Goal: Answer question/provide support: Share knowledge or assist other users

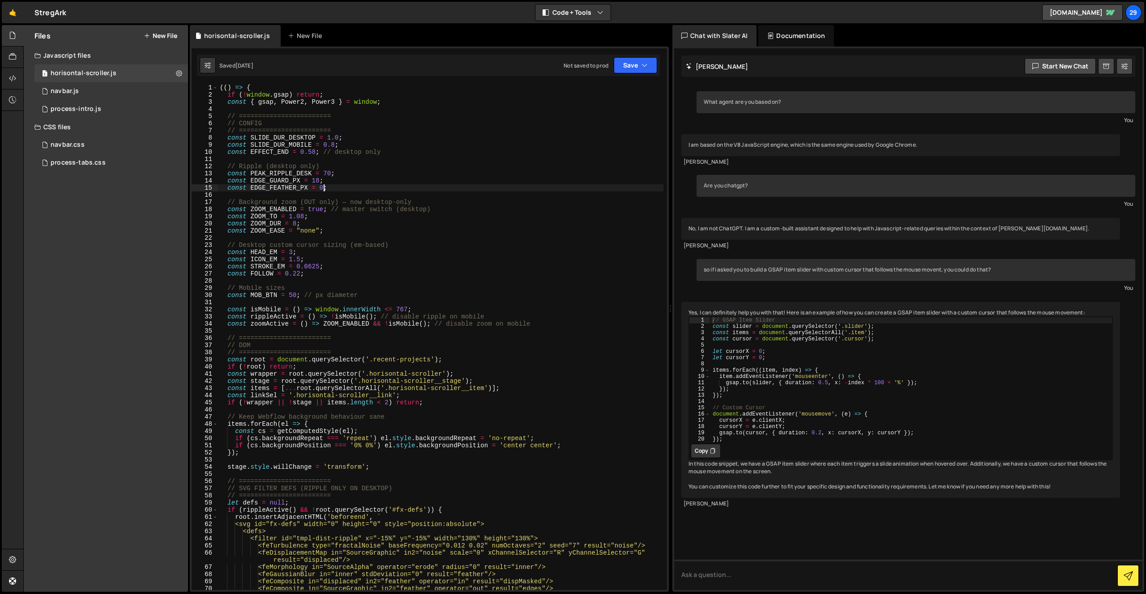
scroll to position [0, 7]
click at [311, 157] on div "(( ) => { if ( ! window . gsap ) return ; const { gsap , Power2 , Power3 } = wi…" at bounding box center [440, 344] width 445 height 521
click at [271, 34] on icon at bounding box center [274, 35] width 6 height 9
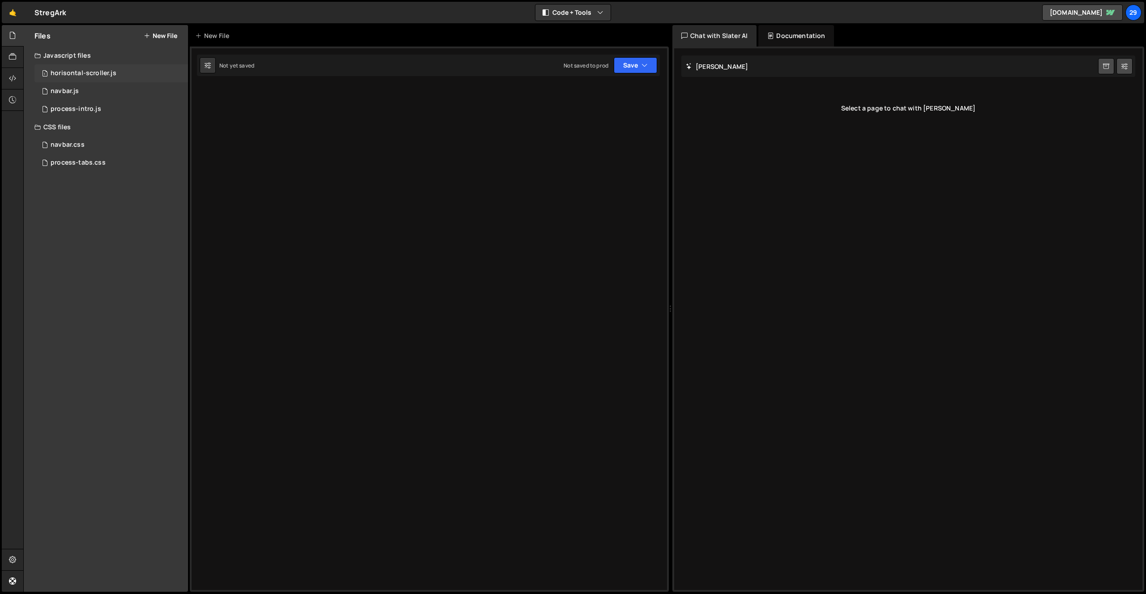
click at [92, 73] on div "horisontal-scroller.js" at bounding box center [84, 73] width 66 height 8
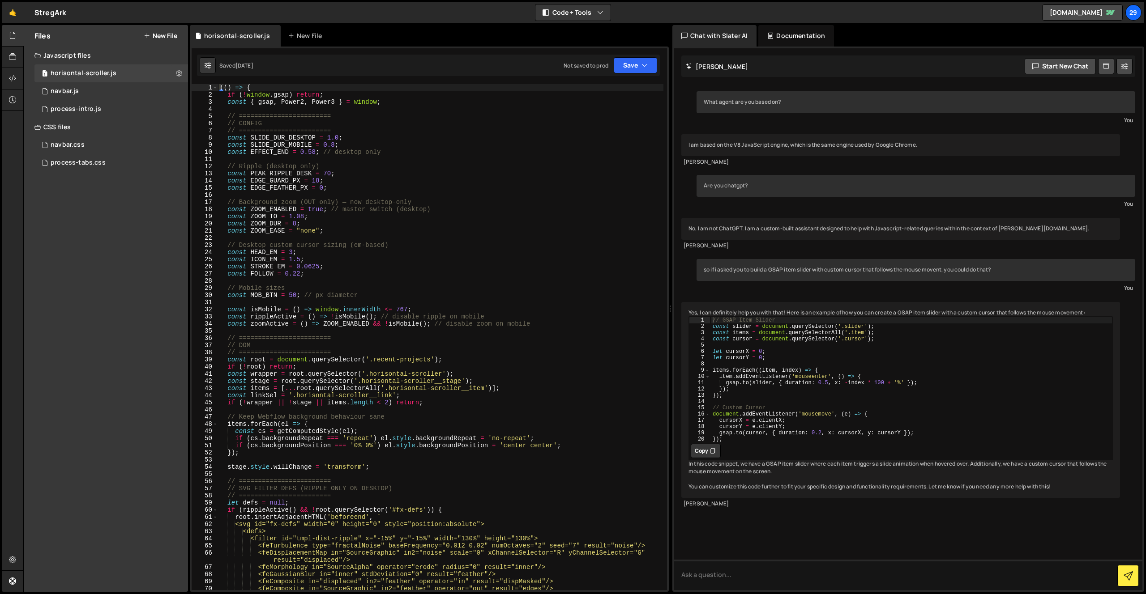
click at [308, 188] on div "(( ) => { if ( ! window . gsap ) return ; const { gsap , Power2 , Power3 } = wi…" at bounding box center [440, 344] width 445 height 521
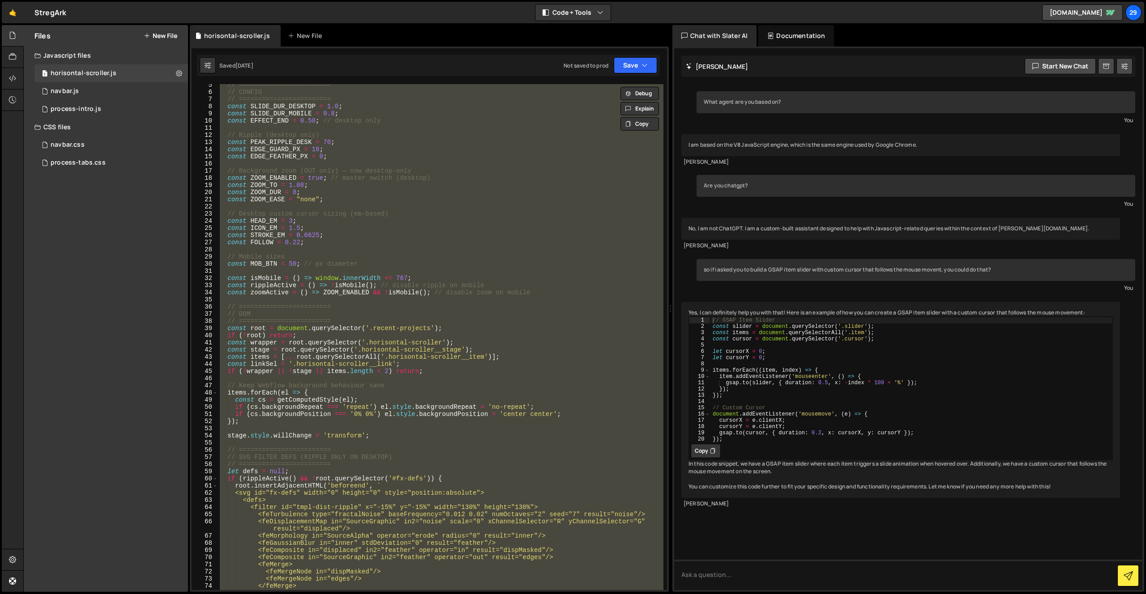
scroll to position [55, 0]
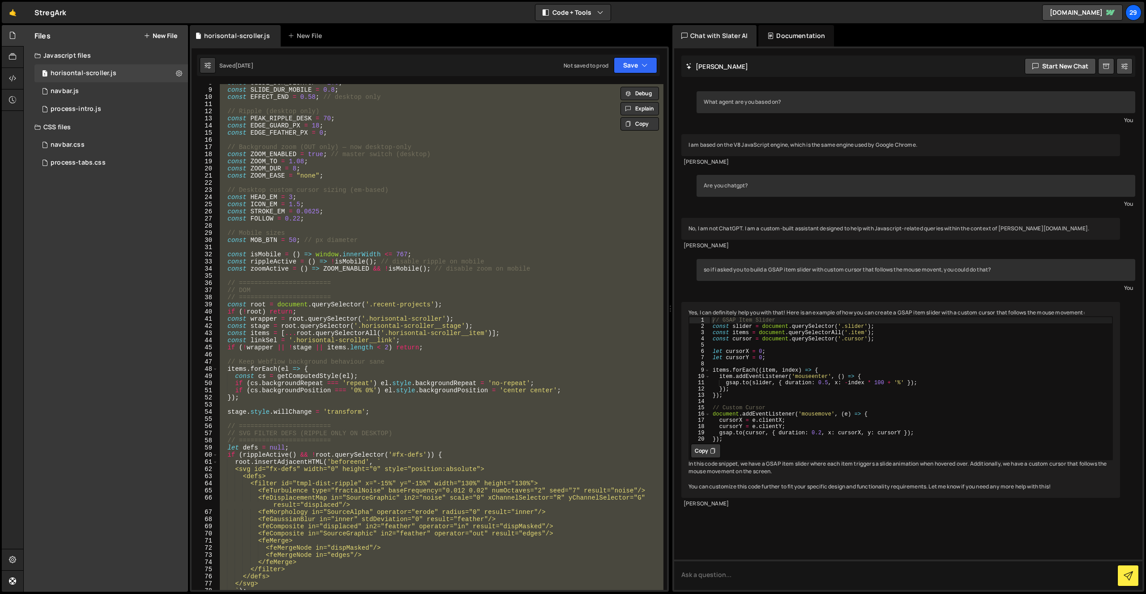
click at [508, 259] on div "const SLIDE_DUR_DESKTOP = 1.0 ; const SLIDE_DUR_MOBILE = 0.8 ; const EFFECT_END…" at bounding box center [440, 337] width 445 height 506
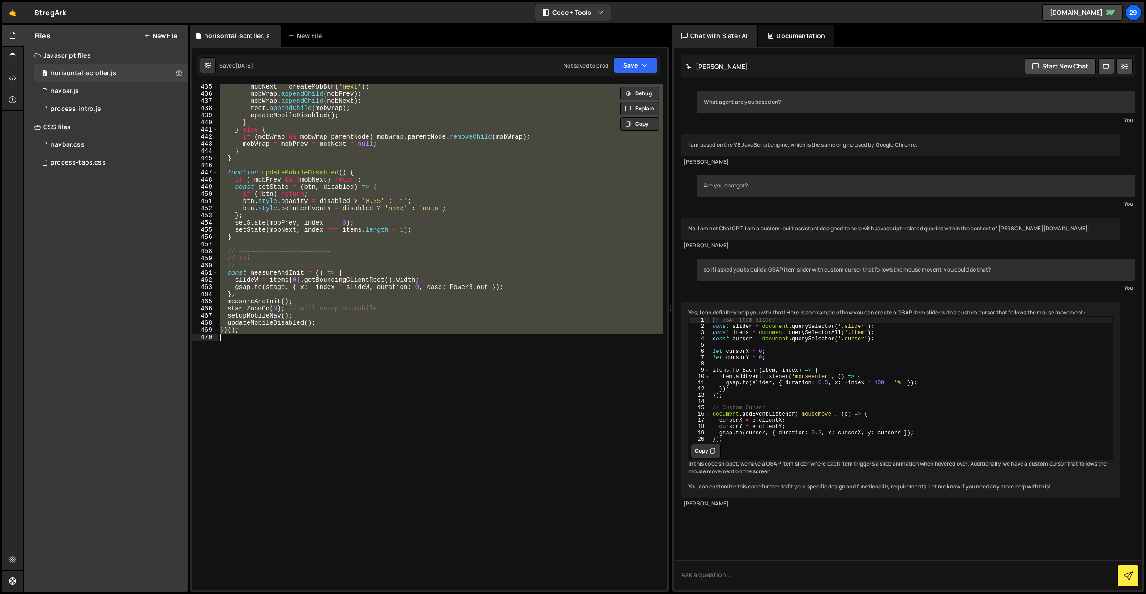
paste textarea
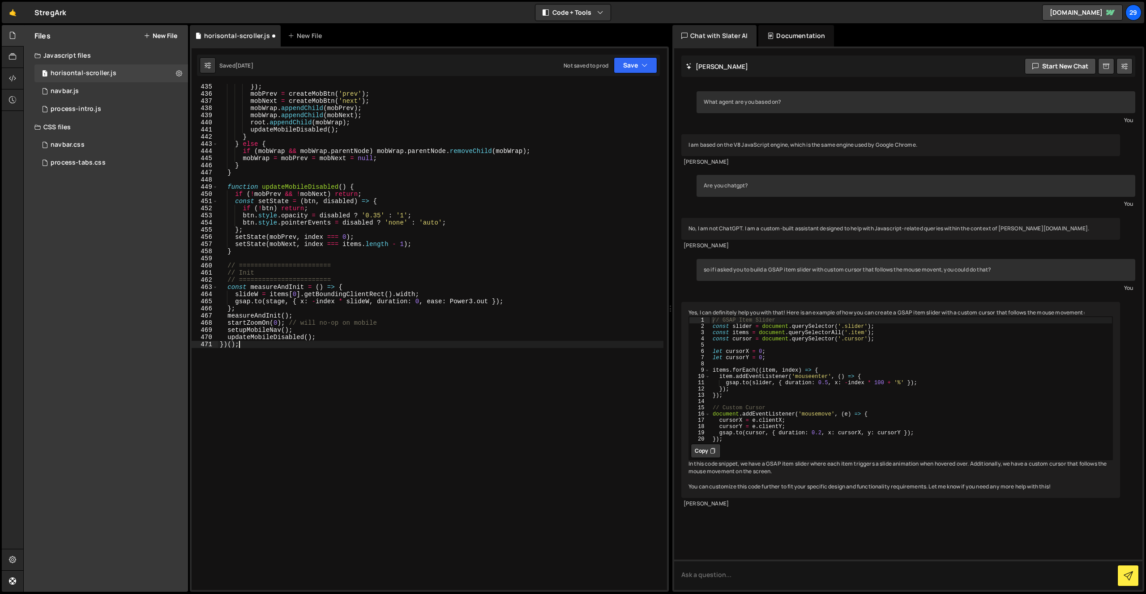
scroll to position [3131, 0]
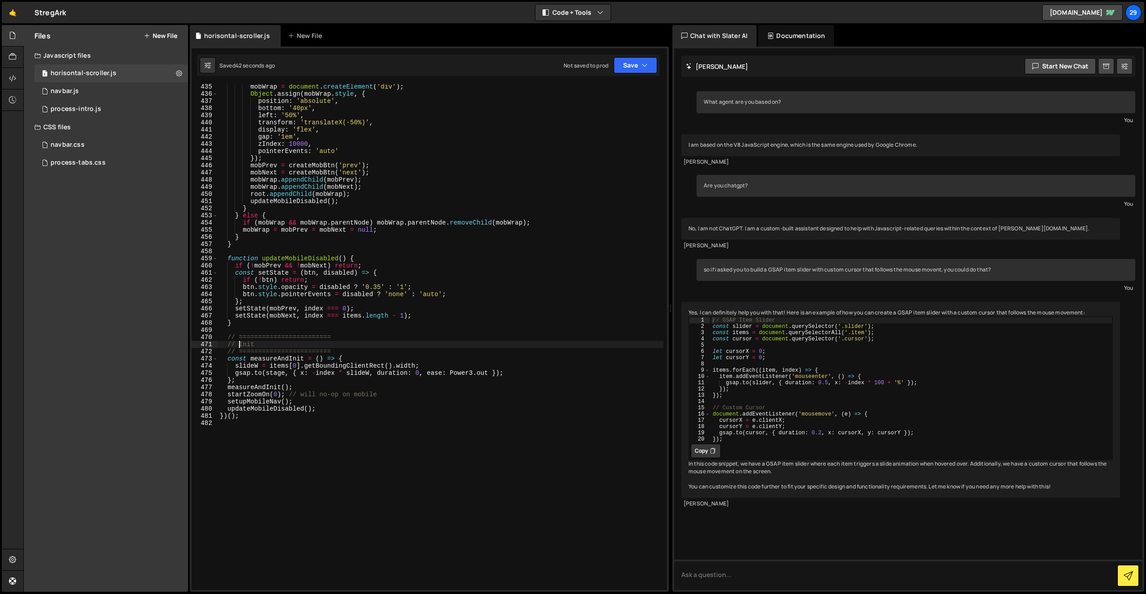
click at [376, 317] on div "mobWrap = document . createElement ( 'div' ) ; Object . assign ( mobWrap . styl…" at bounding box center [440, 343] width 445 height 521
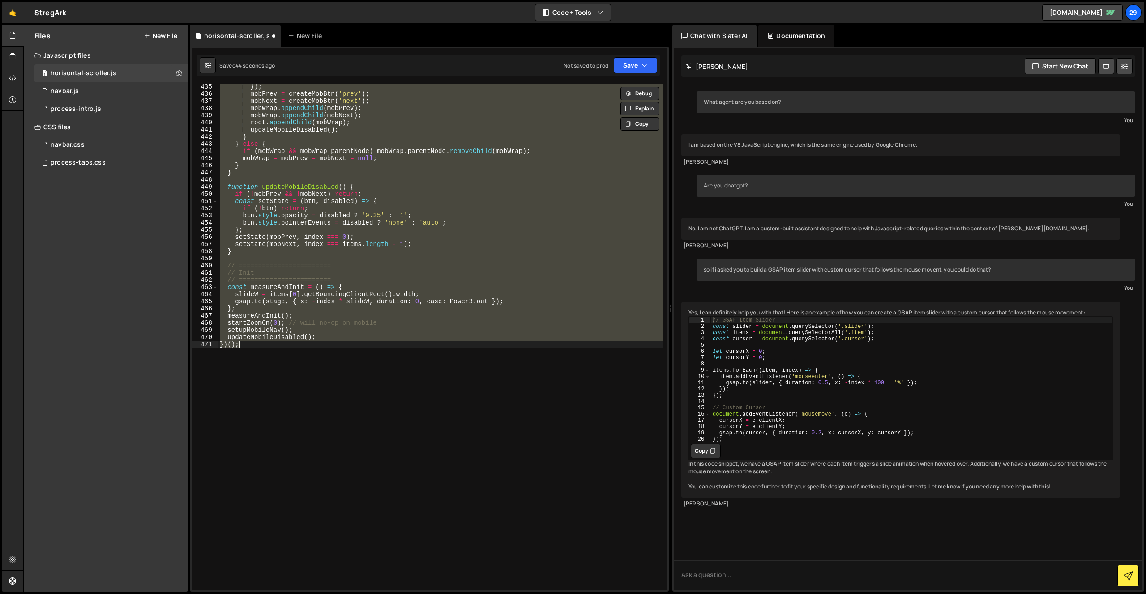
type textarea "})();"
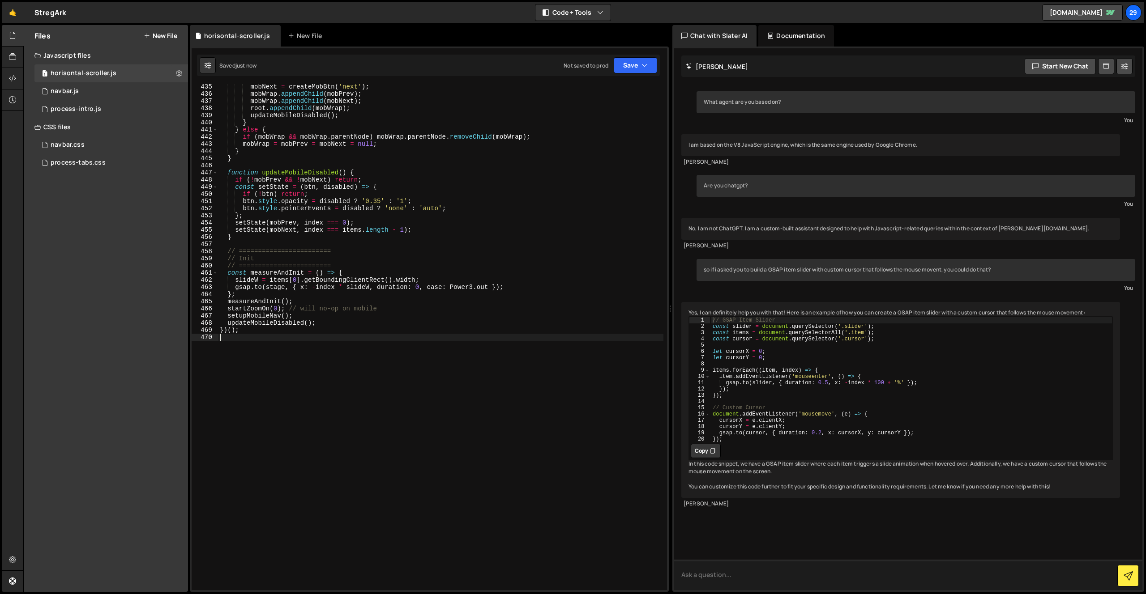
click at [744, 575] on textarea at bounding box center [908, 575] width 468 height 30
type textarea "Can you see the content of my horisontal-scroller.js file?"
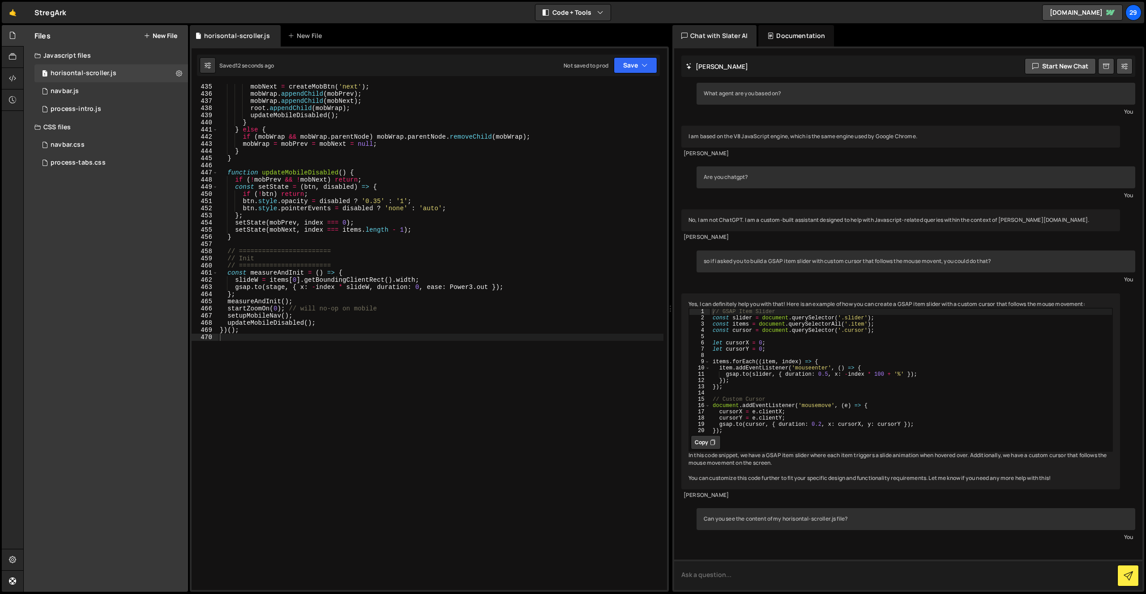
scroll to position [57, 0]
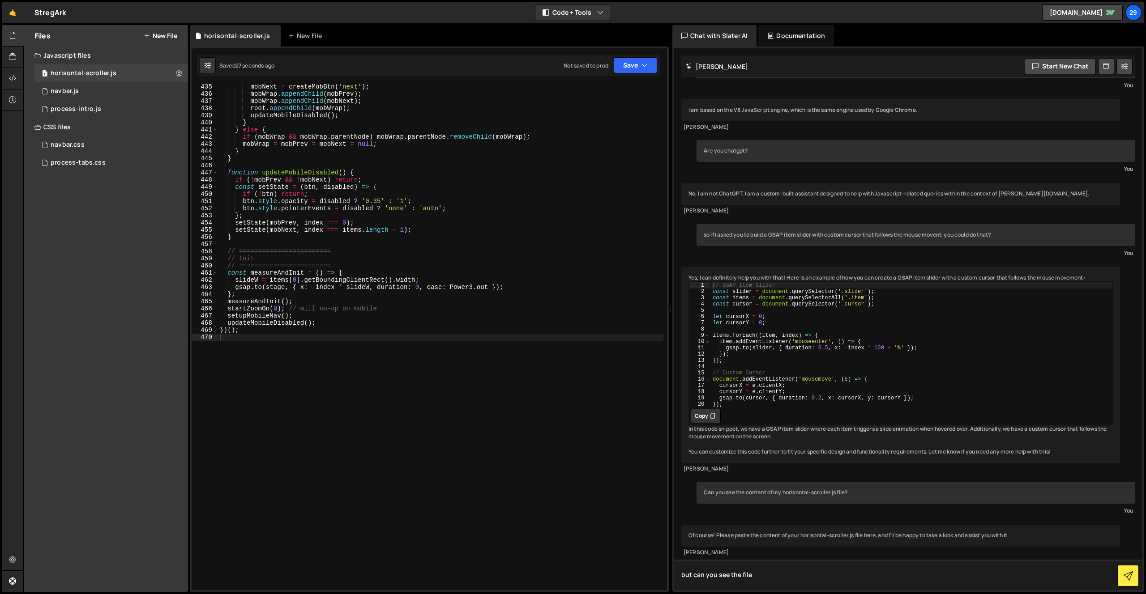
type textarea "but can you see the file"
click at [268, 358] on div "mobNext = createMobBtn ( 'next' ) ; mobWrap . appendChild ( mobPrev ) ; mobWrap…" at bounding box center [440, 343] width 445 height 521
type textarea "})();"
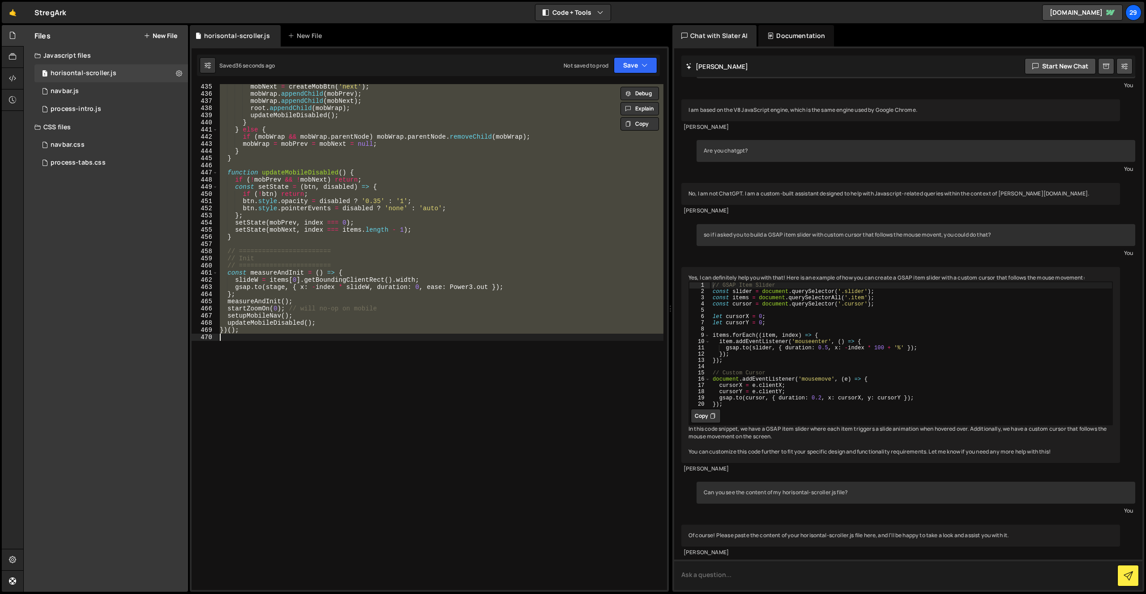
click at [831, 572] on textarea at bounding box center [908, 575] width 468 height 30
paste textarea "(() => { lo (!ipsumd.sita) consec; adipi { elit, Seddo3, Eiusm8 } = tempor; // …"
type textarea "L'i dolo sit 'amet' (.consec-adipisci) el sedd e tempor incidid ut labo etdolo.…"
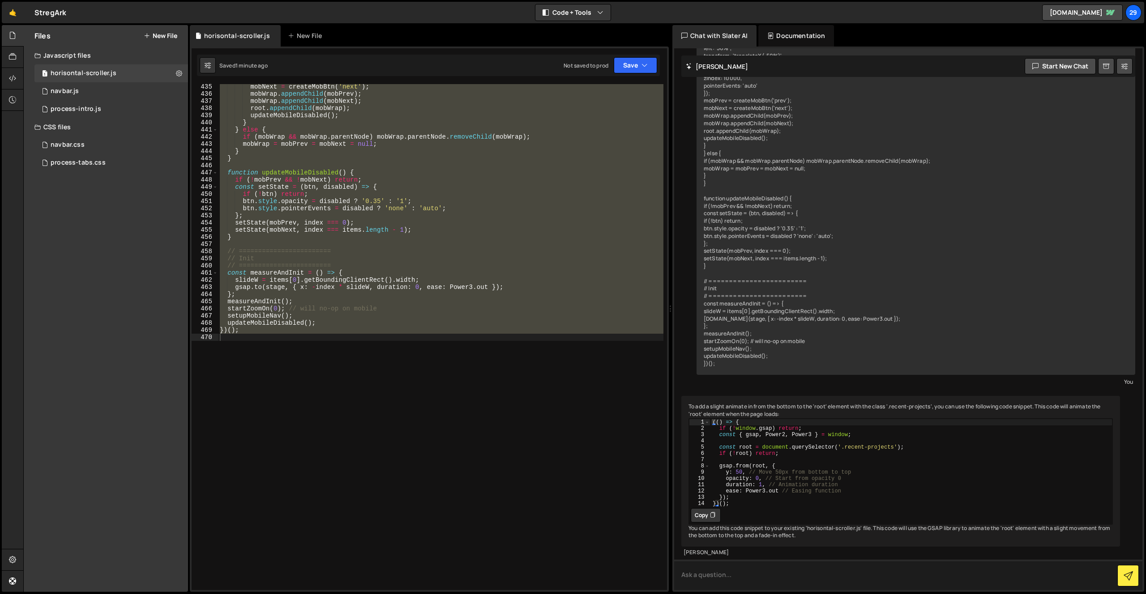
scroll to position [3826, 0]
type textarea "Where should i add it?"
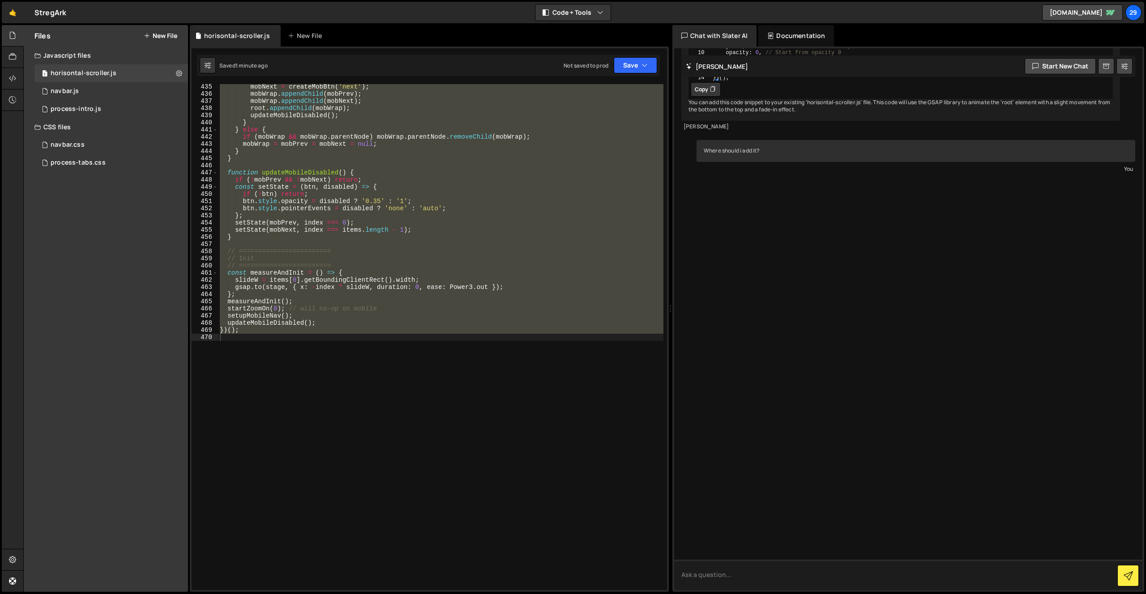
scroll to position [4089, 0]
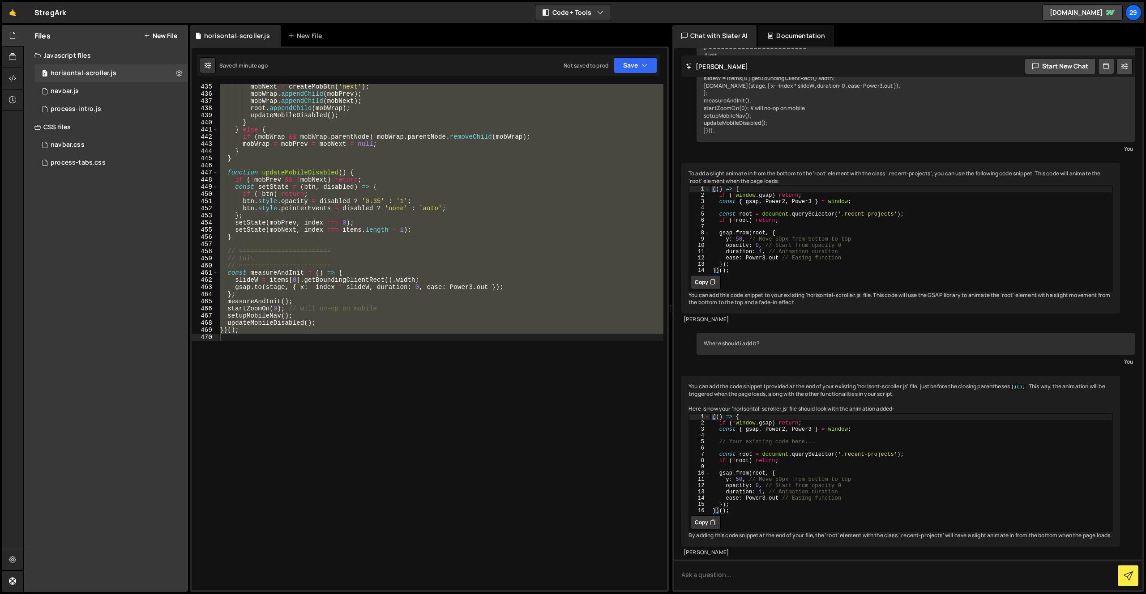
click at [704, 516] on button "Copy" at bounding box center [706, 523] width 30 height 14
click at [260, 344] on div "mobNext = createMobBtn ( 'next' ) ; mobWrap . appendChild ( mobPrev ) ; mobWrap…" at bounding box center [440, 337] width 445 height 506
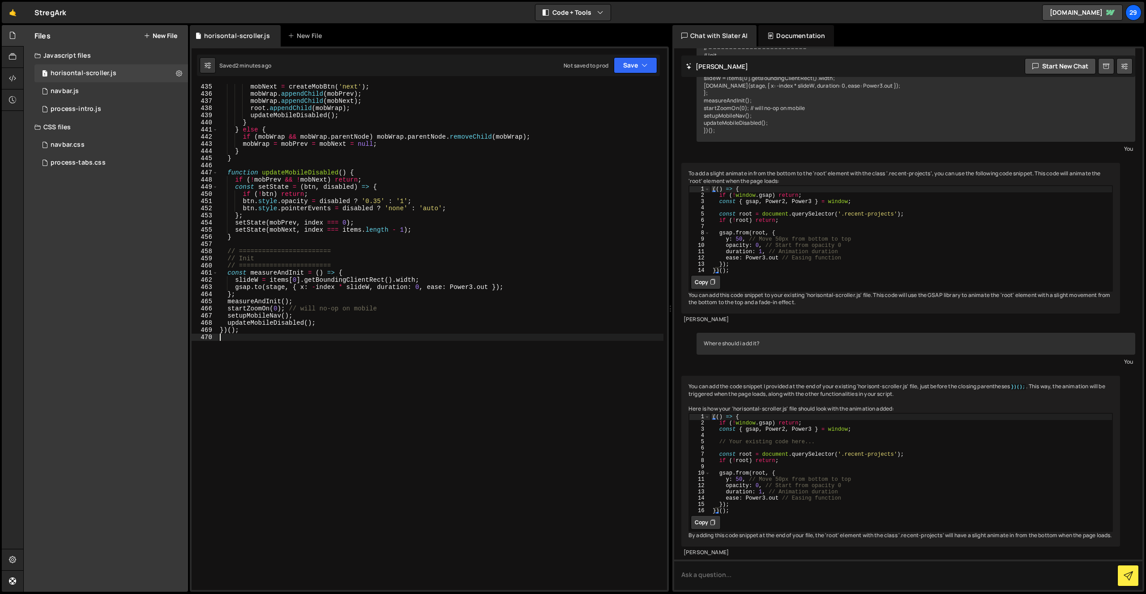
click at [323, 327] on div "mobNext = createMobBtn ( 'next' ) ; mobWrap . appendChild ( mobPrev ) ; mobWrap…" at bounding box center [440, 343] width 445 height 521
type textarea "updateMobileDisabled();"
paste textarea "})();"
type textarea "})();"
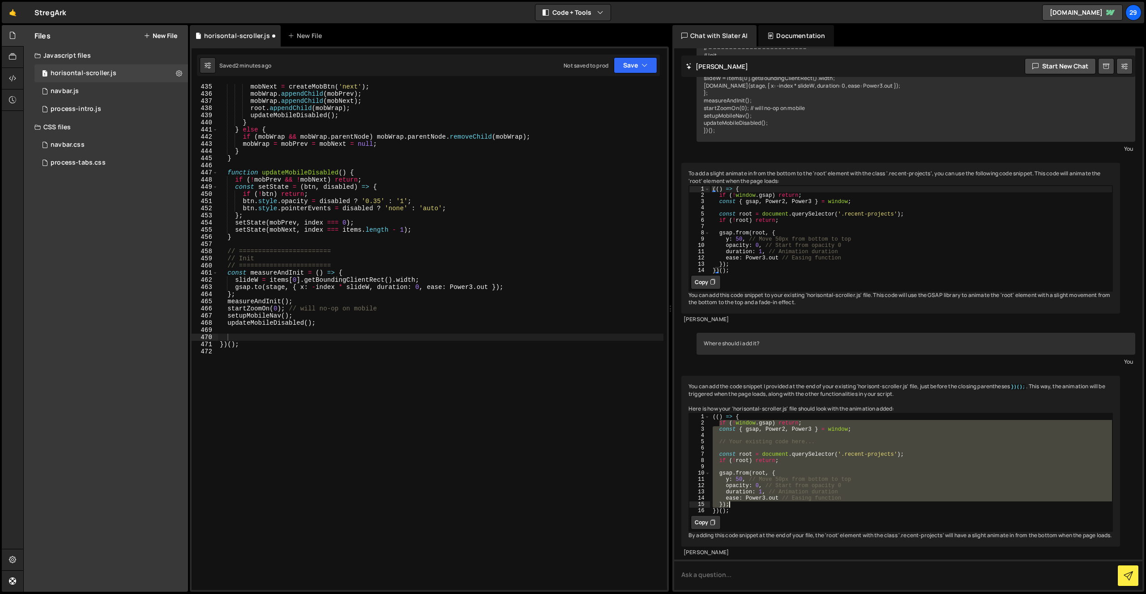
drag, startPoint x: 718, startPoint y: 401, endPoint x: 783, endPoint y: 480, distance: 101.8
click at [783, 480] on div "(( ) => { if ( ! window . gsap ) return ; const { gsap , Power2 , Power3 } = wi…" at bounding box center [911, 470] width 402 height 113
type textarea "ease: Power3.out // Easing function });"
click at [248, 334] on div "mobNext = createMobBtn ( 'next' ) ; mobWrap . appendChild ( mobPrev ) ; mobWrap…" at bounding box center [440, 343] width 445 height 521
paste textarea "});"
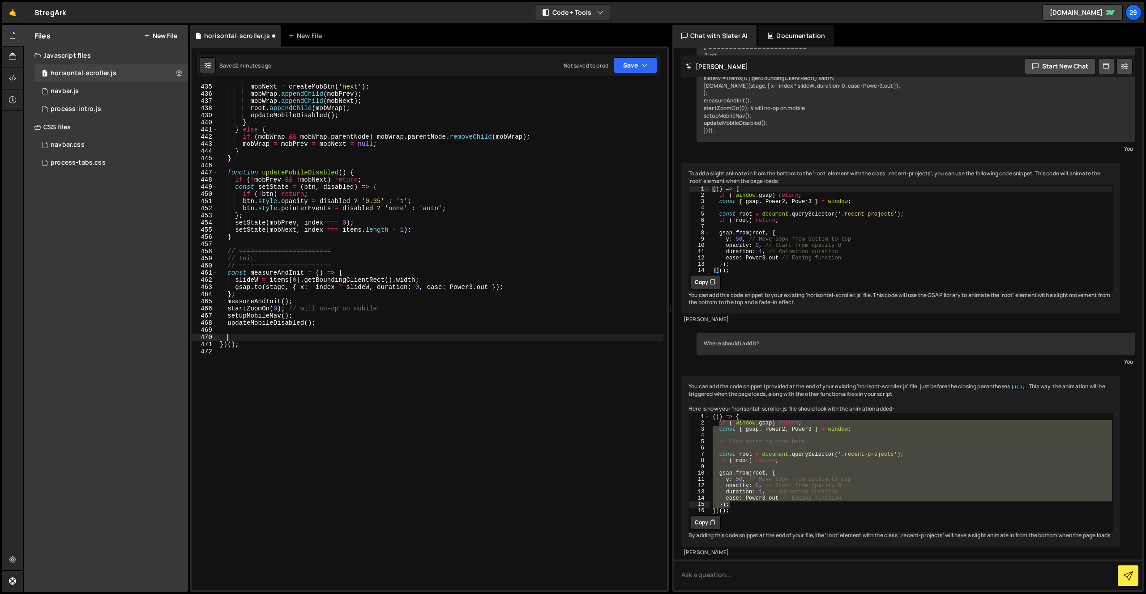
type textarea "});"
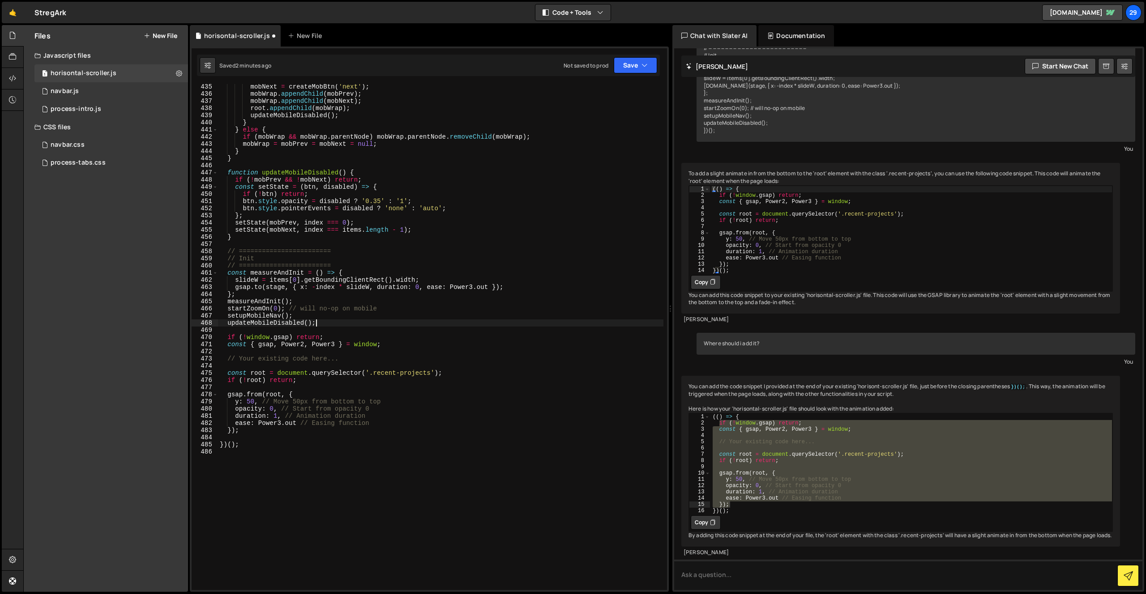
click at [323, 322] on div "mobNext = createMobBtn ( 'next' ) ; mobWrap . appendChild ( mobPrev ) ; mobWrap…" at bounding box center [440, 343] width 445 height 521
type textarea "updateMobileDisabled();"
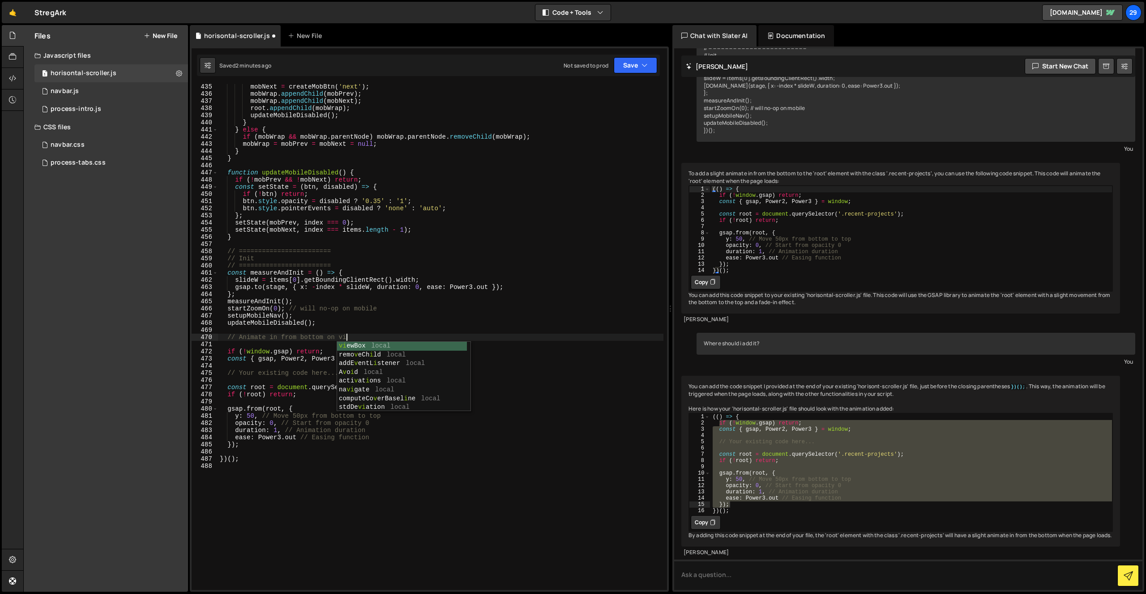
scroll to position [0, 9]
click at [299, 440] on div "mobNext = createMobBtn ( 'next' ) ; mobWrap . appendChild ( mobPrev ) ; mobWrap…" at bounding box center [440, 343] width 445 height 521
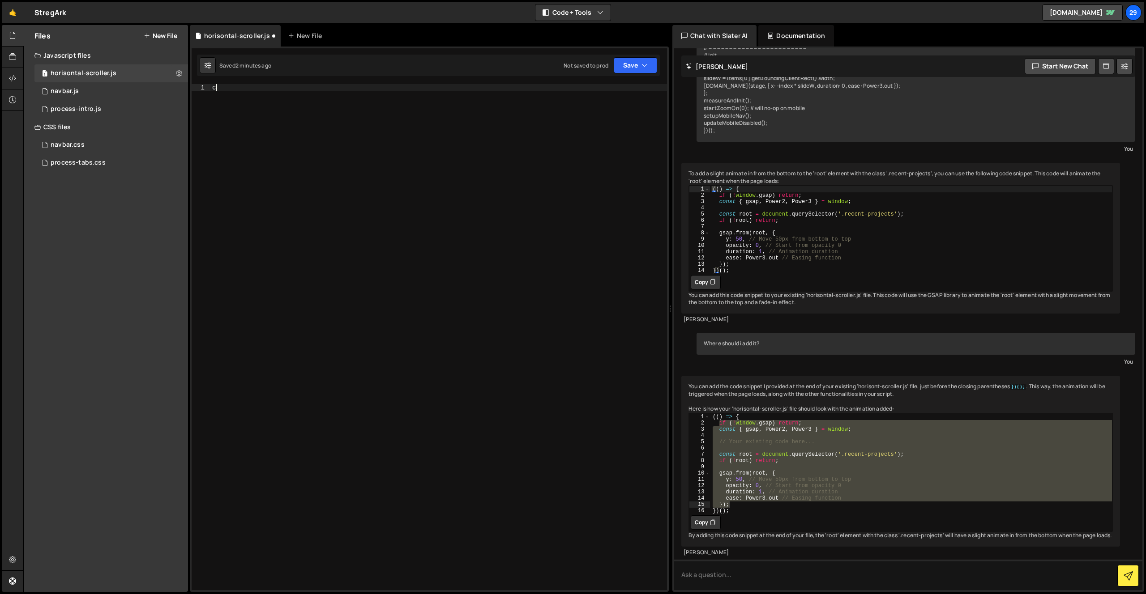
scroll to position [3260, 0]
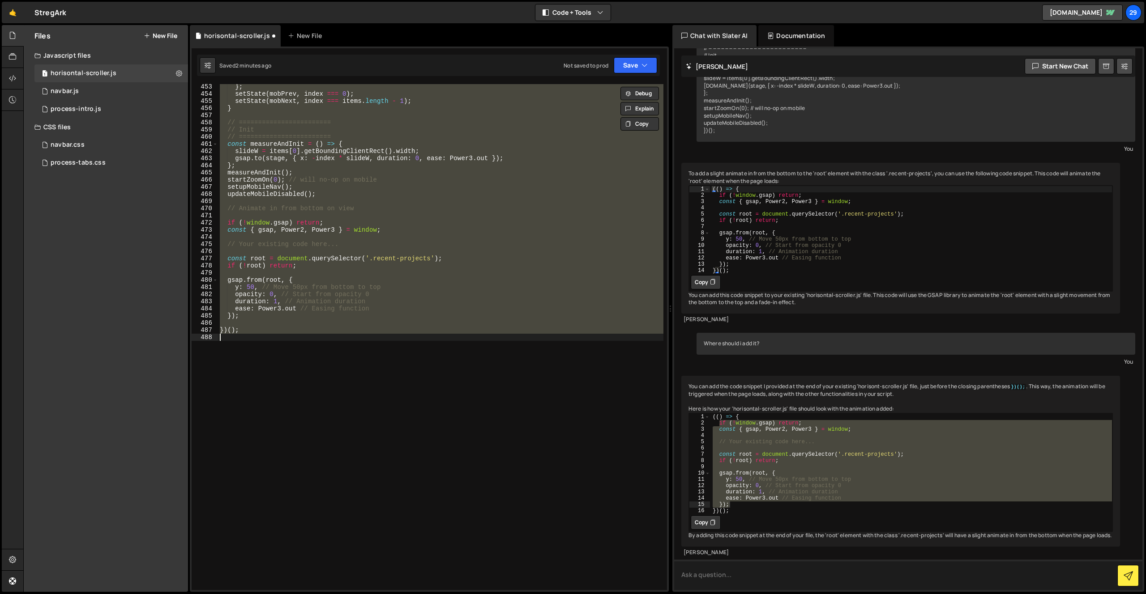
type textarea "})();"
click at [760, 572] on textarea at bounding box center [908, 575] width 468 height 30
paste textarea "(() => { lo (!ipsumd.sita) consec; adipi { elit, Seddo3, Eiusm8 } = tempor; // …"
type textarea "Lore ip? (() => { do (!sitame.cons) adipis; elits { doei, Tempo7, Incid4 } = ut…"
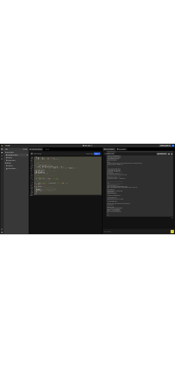
scroll to position [7864, 0]
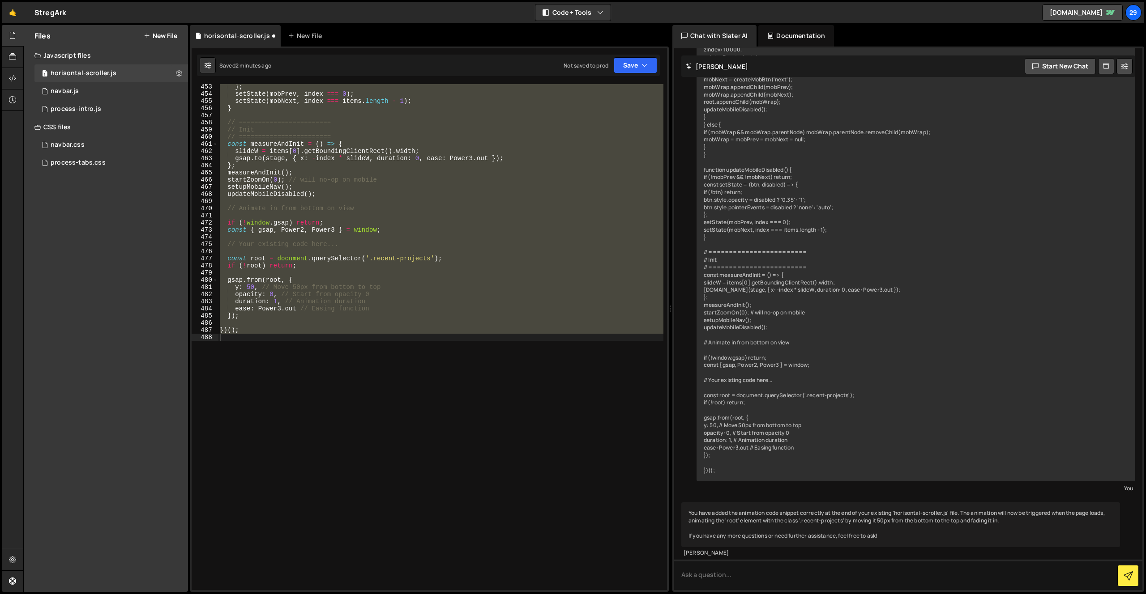
click at [384, 294] on div "} ; setState ( mobPrev , index === 0 ) ; setState ( mobNext , index === items .…" at bounding box center [440, 337] width 445 height 506
type textarea "opacity: 0, // Start from opacity 0"
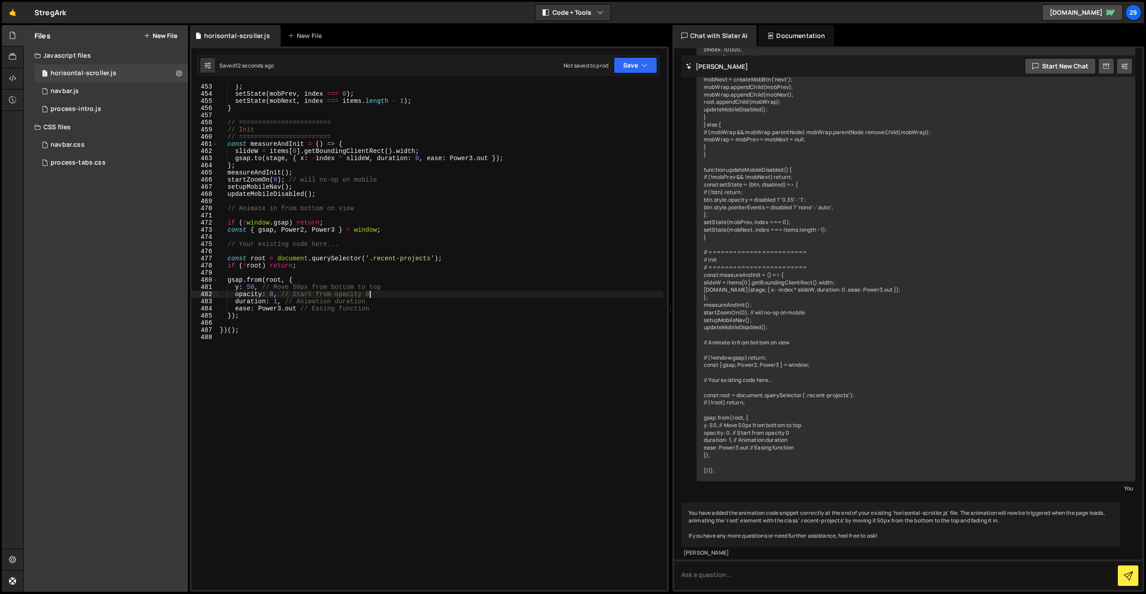
click at [386, 379] on div "} ; setState ( mobPrev , index === 0 ) ; setState ( mobNext , index === items .…" at bounding box center [440, 343] width 445 height 521
click at [259, 314] on div "} ; setState ( mobPrev , index === 0 ) ; setState ( mobNext , index === items .…" at bounding box center [440, 343] width 445 height 521
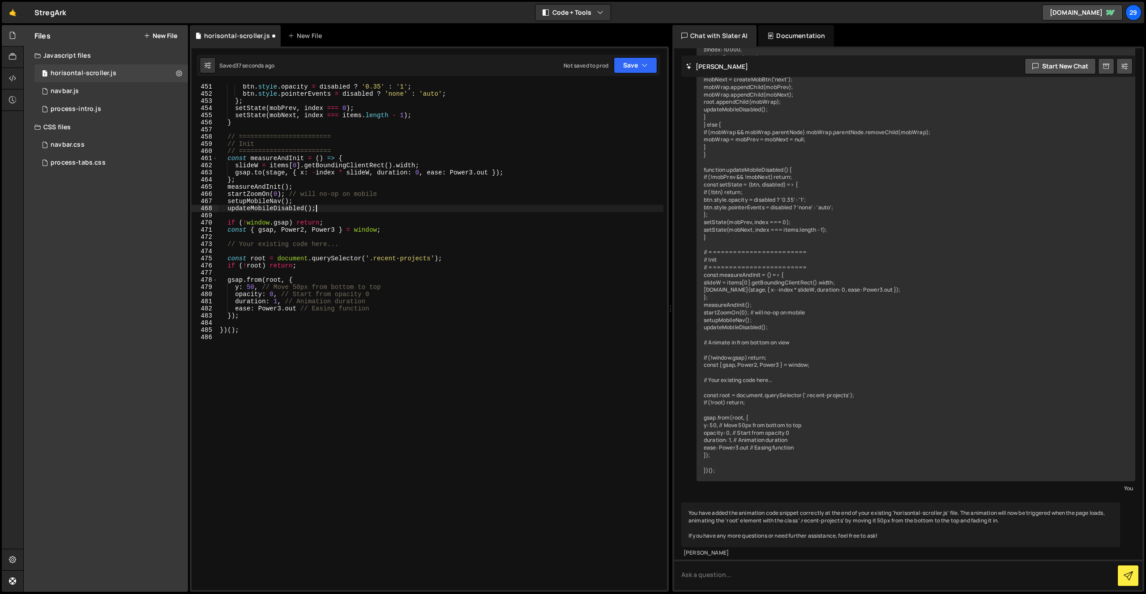
type textarea "});"
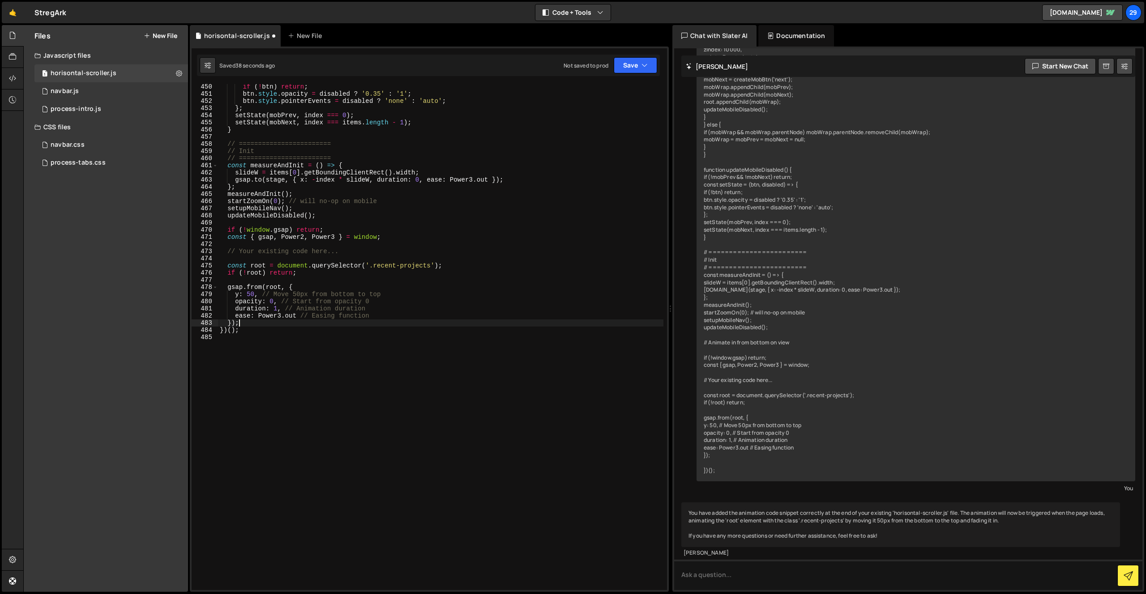
scroll to position [3145, 0]
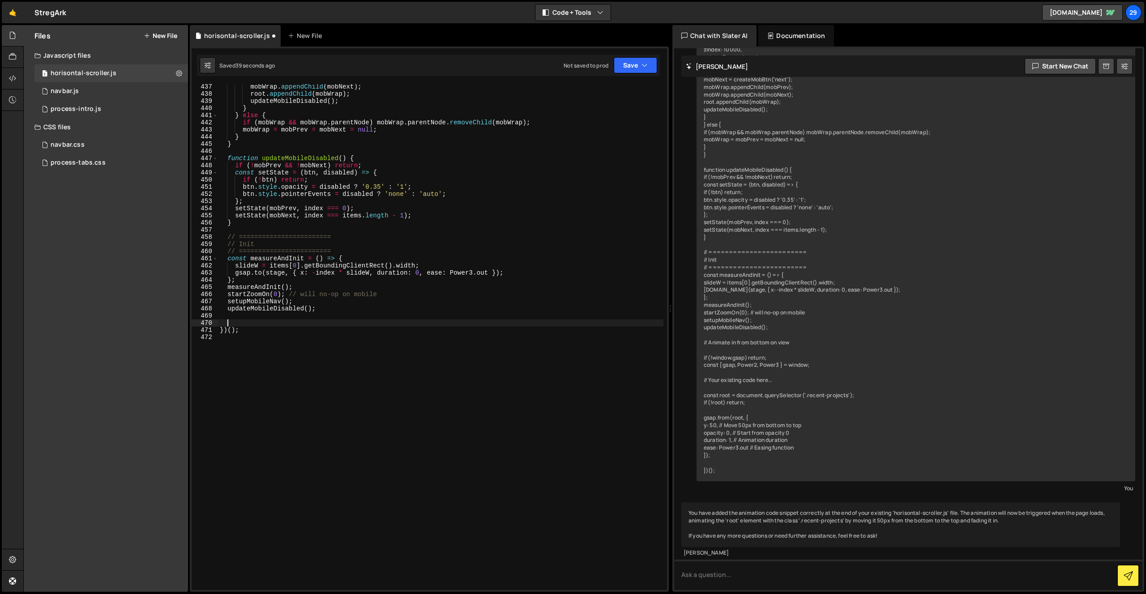
type textarea "updateMobileDisabled();"
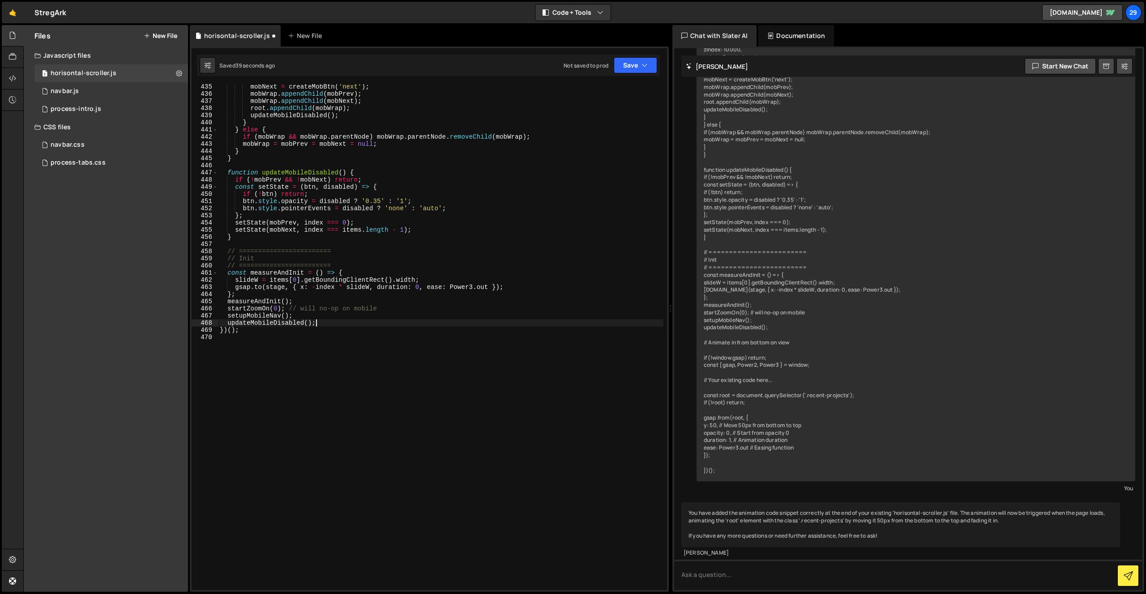
scroll to position [3131, 0]
click at [514, 362] on div "mobNext = createMobBtn ( 'next' ) ; mobWrap . appendChild ( mobPrev ) ; mobWrap…" at bounding box center [440, 343] width 445 height 521
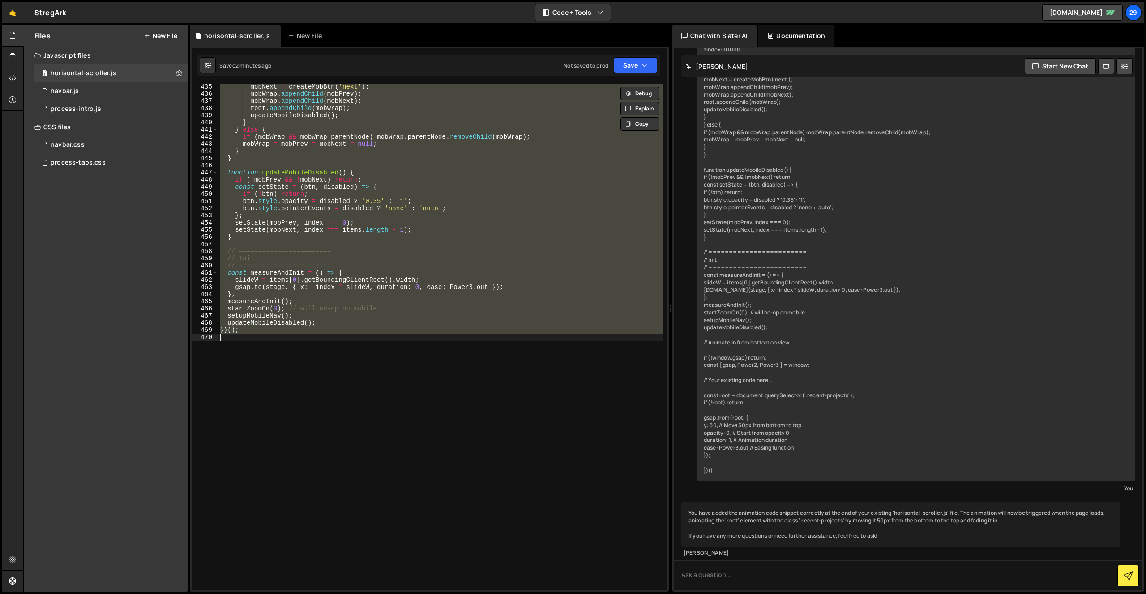
click at [320, 324] on div "mobNext = createMobBtn ( 'next' ) ; mobWrap . appendChild ( mobPrev ) ; mobWrap…" at bounding box center [440, 337] width 445 height 506
type textarea "updateMobileDisabled();"
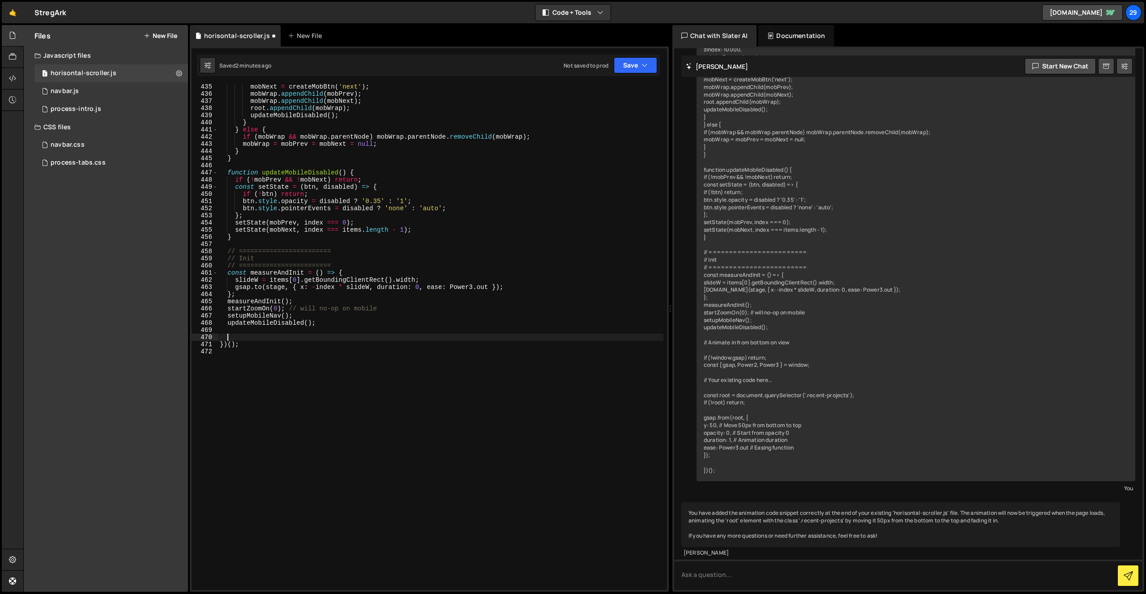
paste textarea "}"
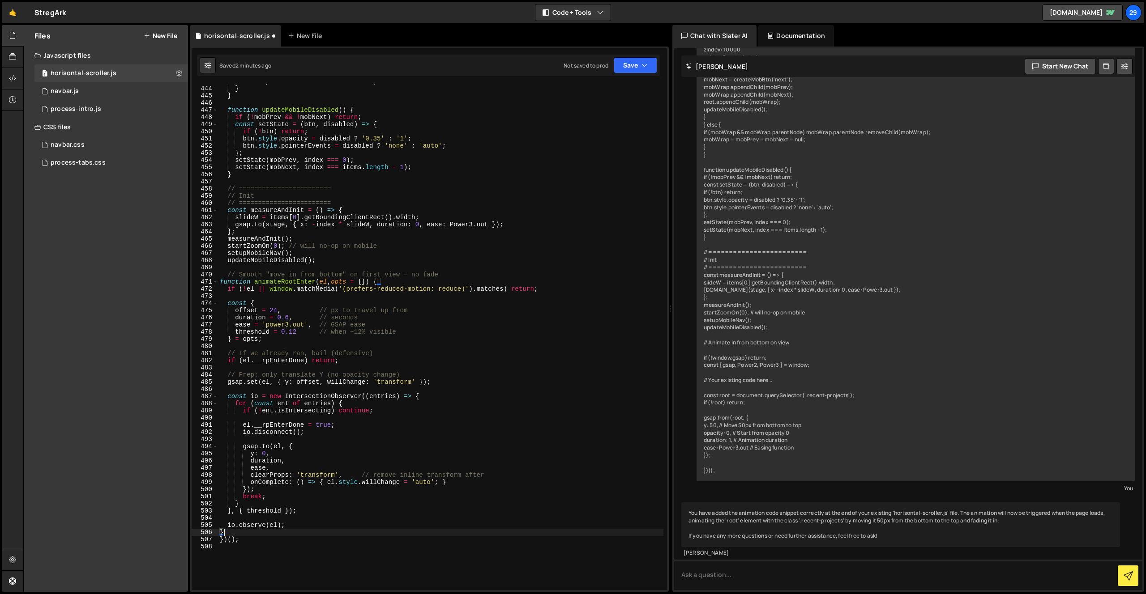
scroll to position [3193, 0]
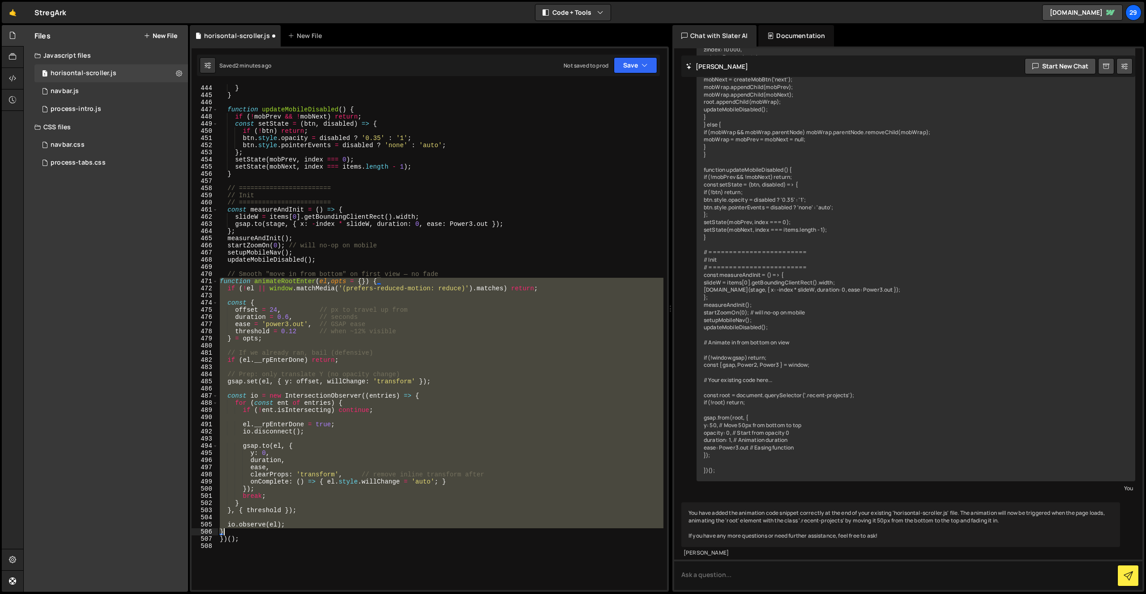
drag, startPoint x: 220, startPoint y: 281, endPoint x: 352, endPoint y: 529, distance: 281.5
click at [352, 529] on div "mobWrap = mobPrev = mobNext = null ; } } function updateMobileDisabled ( ) { if…" at bounding box center [440, 337] width 445 height 521
click at [241, 526] on div "mobWrap = mobPrev = mobNext = null ; } } function updateMobileDisabled ( ) { if…" at bounding box center [440, 337] width 445 height 506
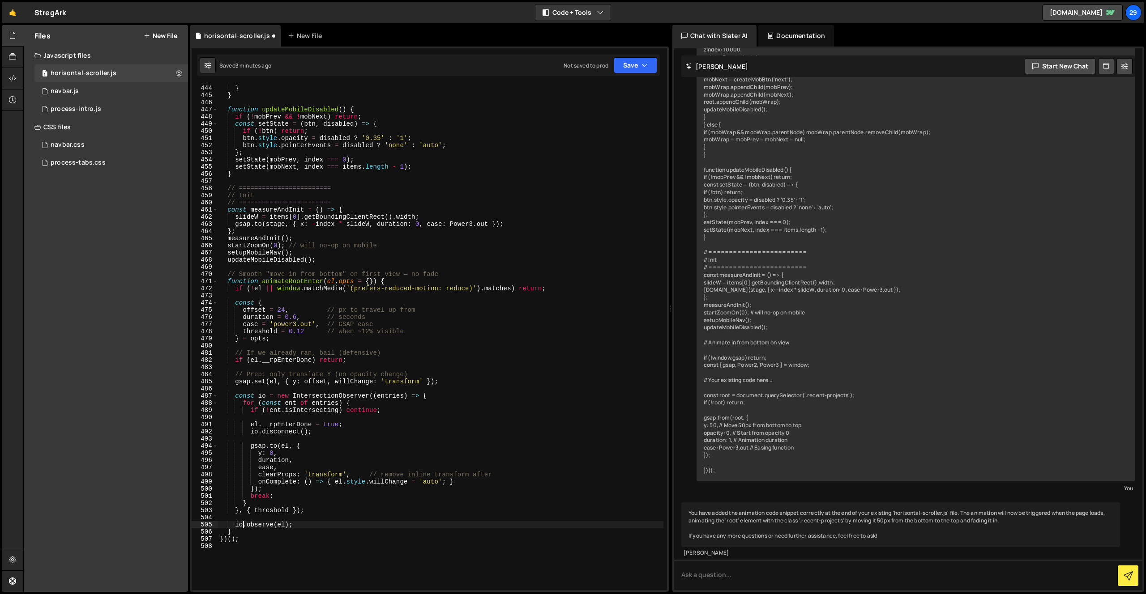
click at [236, 535] on div "mobWrap = mobPrev = mobNext = null ; } } function updateMobileDisabled ( ) { if…" at bounding box center [440, 337] width 445 height 521
type textarea "}"
paste textarea "animateRootEnter(root);"
type textarea "animateRootEnter(root);"
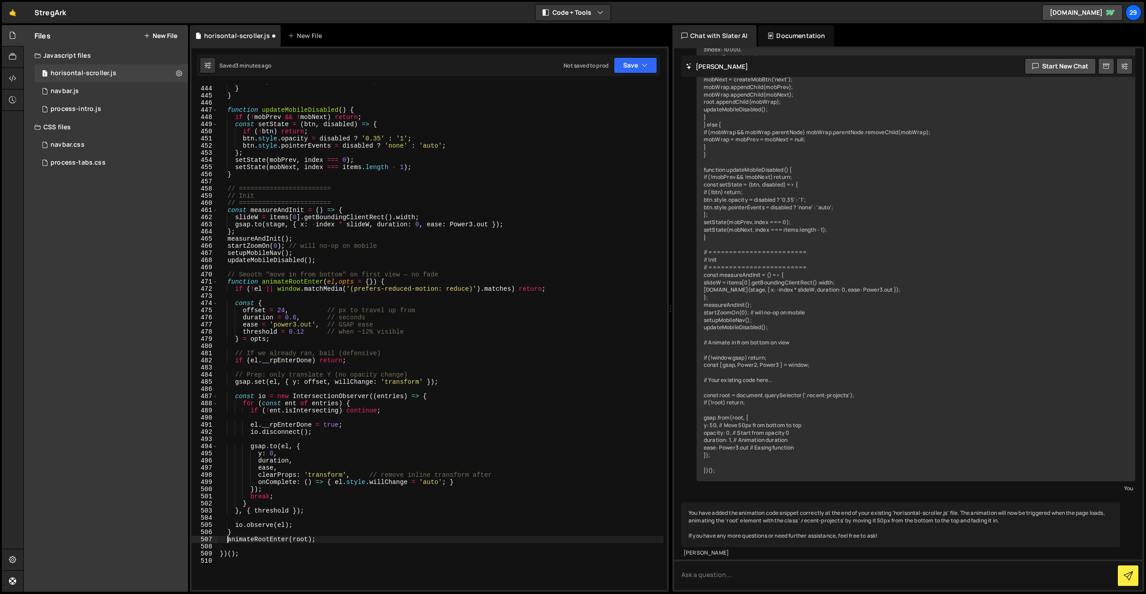
type textarea "animateRootEnter(root);"
click at [278, 431] on div "mobWrap = mobPrev = mobNext = null ; } } function updateMobileDisabled ( ) { if…" at bounding box center [440, 338] width 445 height 521
drag, startPoint x: 283, startPoint y: 308, endPoint x: 290, endPoint y: 299, distance: 11.5
click at [285, 306] on div "mobWrap = mobPrev = mobNext = null ; } } function updateMobileDisabled ( ) { if…" at bounding box center [440, 338] width 445 height 521
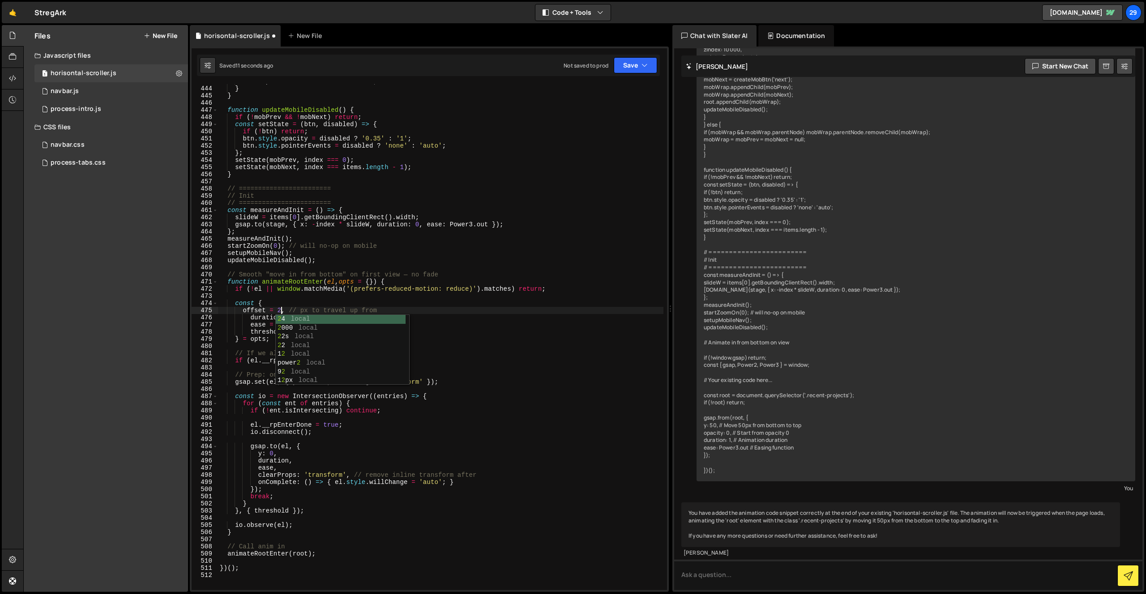
scroll to position [0, 4]
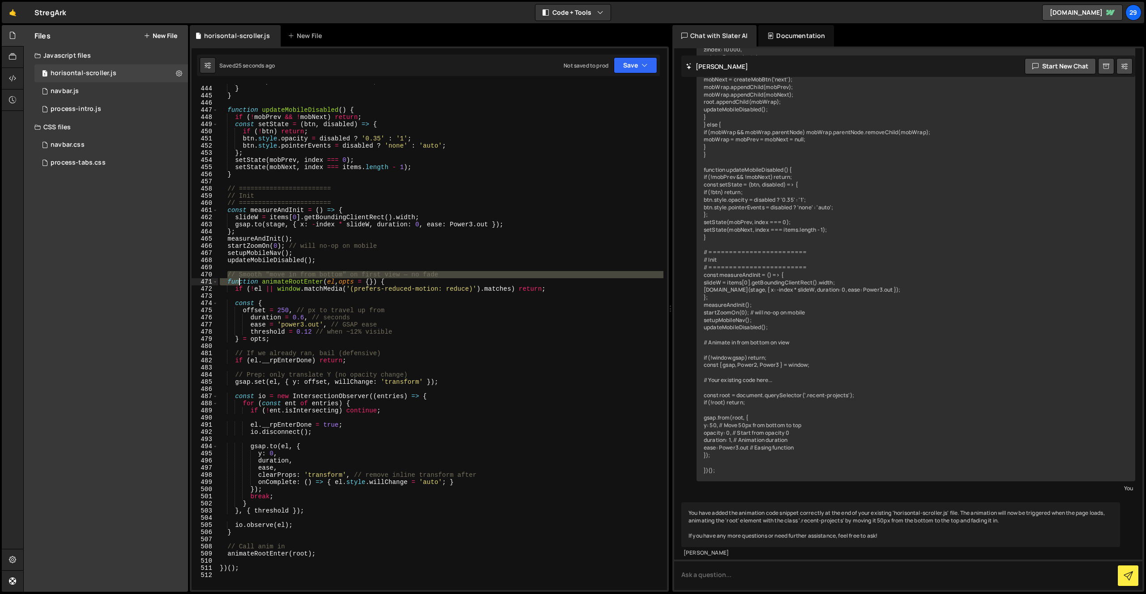
drag, startPoint x: 227, startPoint y: 273, endPoint x: 237, endPoint y: 280, distance: 11.7
click at [237, 280] on div "mobWrap = mobPrev = mobNext = null ; } } function updateMobileDisabled ( ) { if…" at bounding box center [440, 338] width 445 height 521
click at [298, 525] on div "mobWrap = mobPrev = mobNext = null ; } } function updateMobileDisabled ( ) { if…" at bounding box center [440, 338] width 445 height 521
type textarea "io.observe(el);"
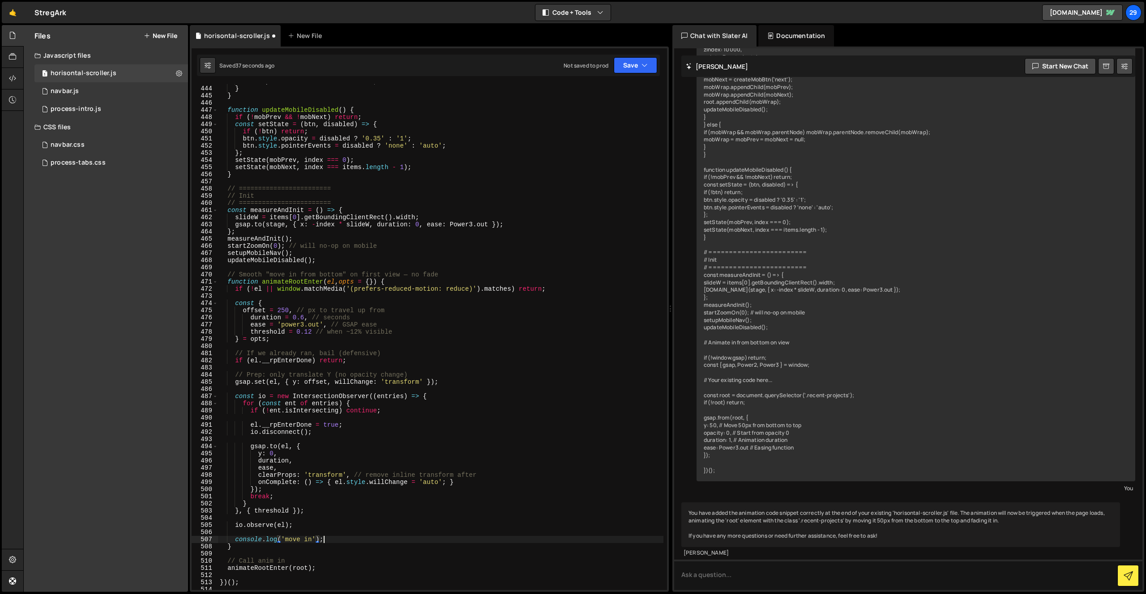
scroll to position [0, 7]
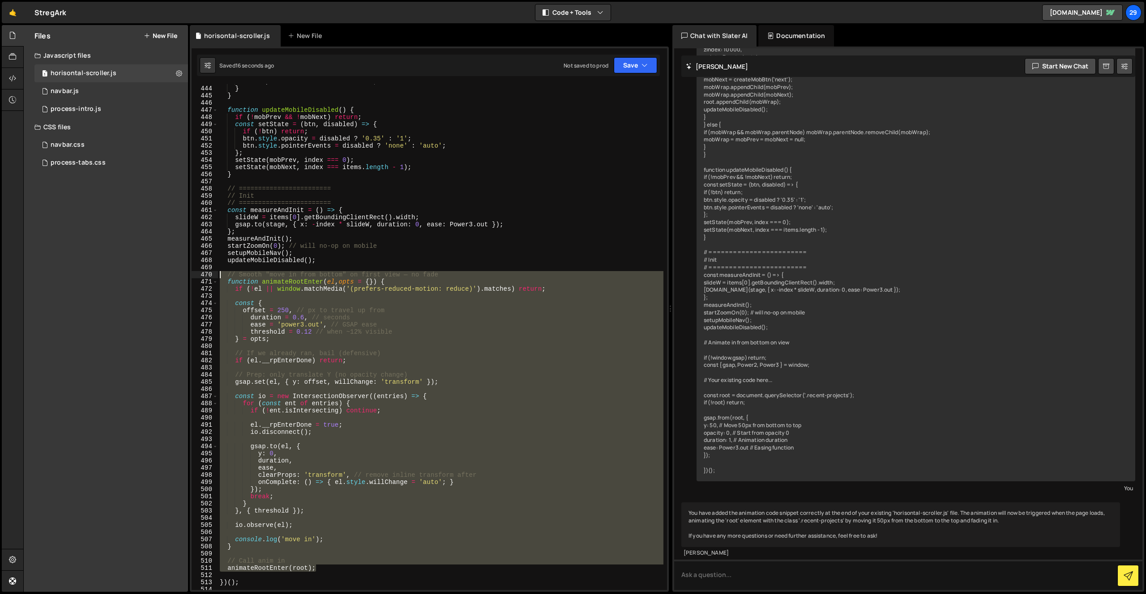
drag, startPoint x: 333, startPoint y: 571, endPoint x: 171, endPoint y: 275, distance: 337.3
click at [171, 275] on div "Files New File Javascript files 1 horisontal-scroller.js 0 1 navbar.js 0 1 proc…" at bounding box center [584, 309] width 1122 height 568
type textarea "// Smooth "move in from bottom" on first view — no fade function animateRootEnt…"
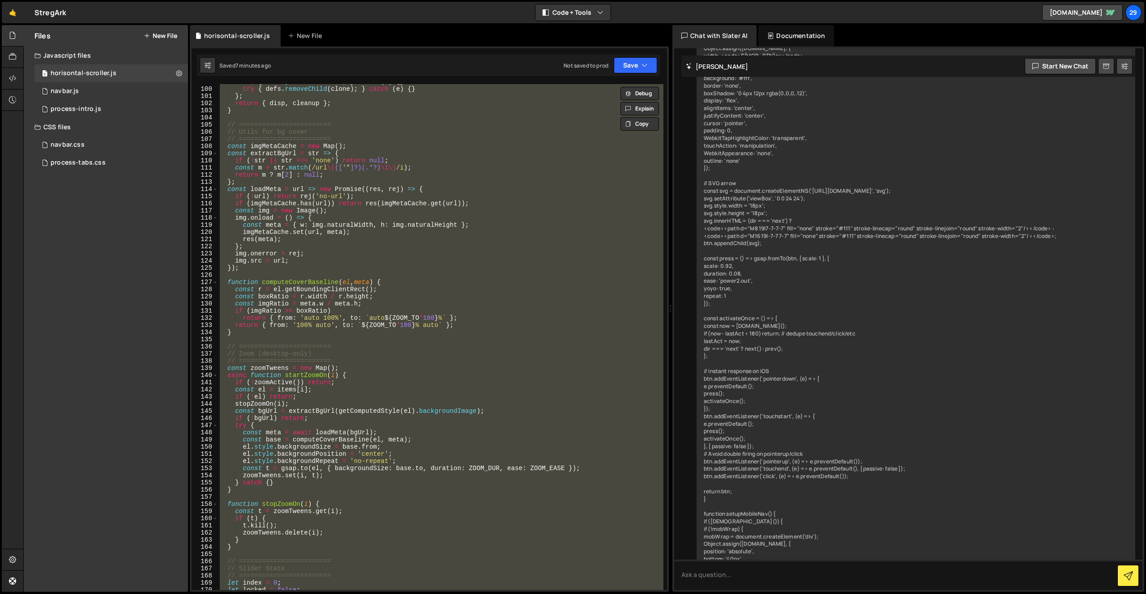
scroll to position [7244, 0]
click at [511, 284] on div "try { el . style . filter = '' ; } catch ( e ) { } try { defs . removeChild ( c…" at bounding box center [440, 337] width 445 height 506
paste textarea
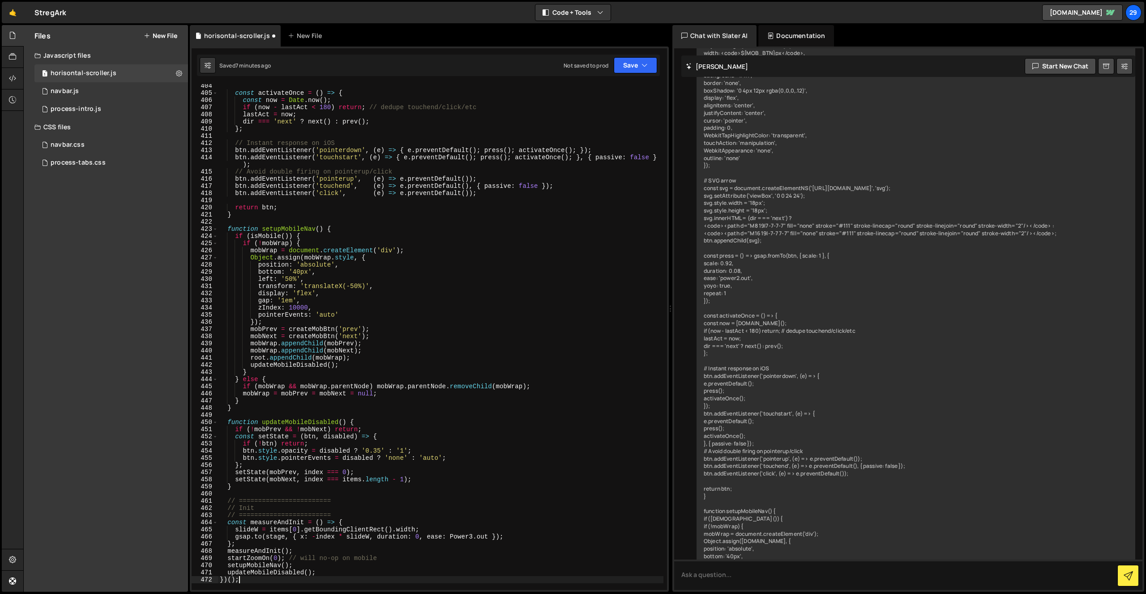
scroll to position [2981, 0]
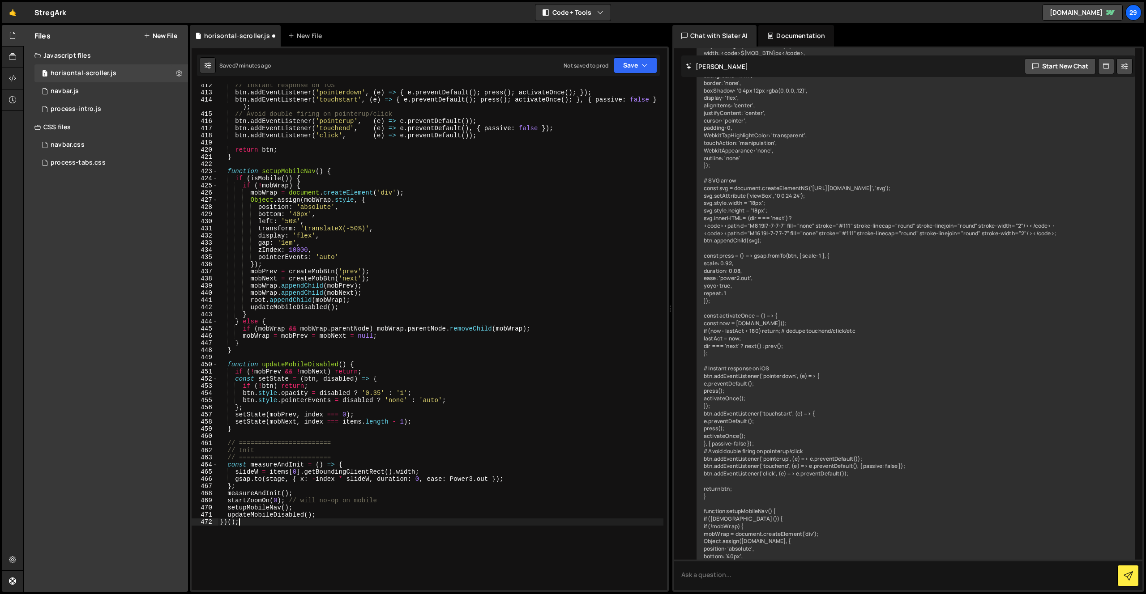
type textarea "if (!mobPrev && !mobNext) return;"
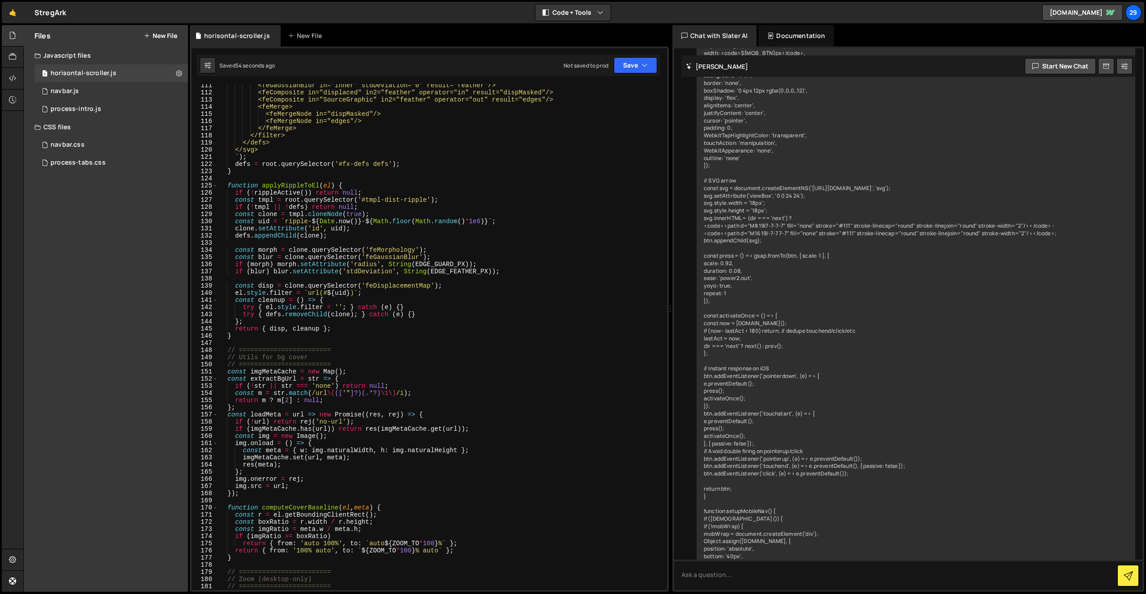
scroll to position [798, 0]
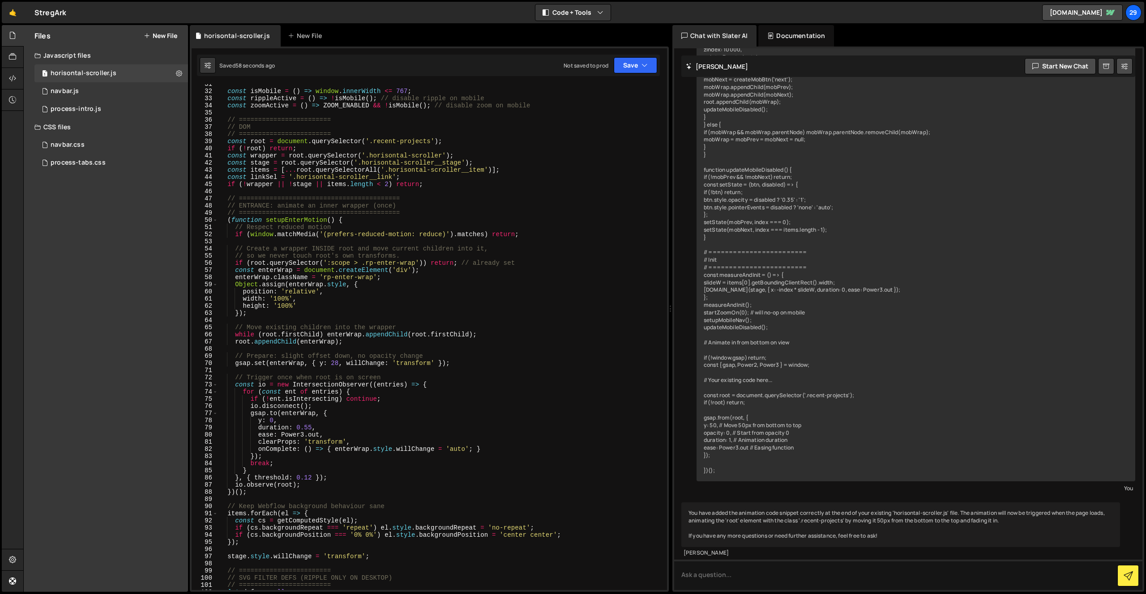
scroll to position [219, 0]
click at [338, 362] on div "const isMobile = ( ) => window . innerWidth <= 767 ; const rippleActive = ( ) =…" at bounding box center [440, 340] width 445 height 521
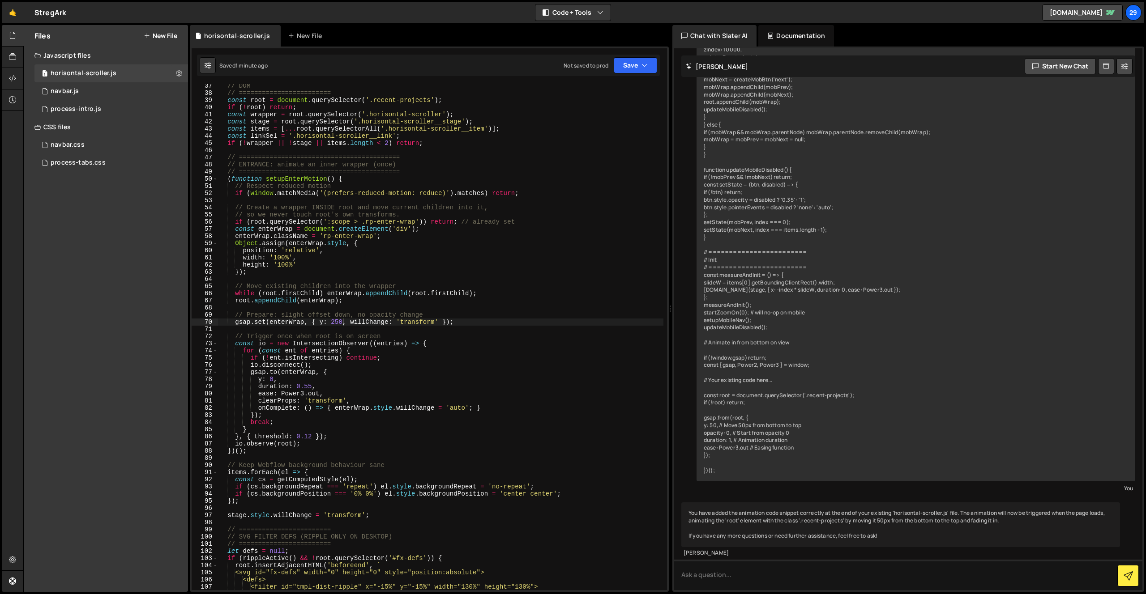
scroll to position [275, 0]
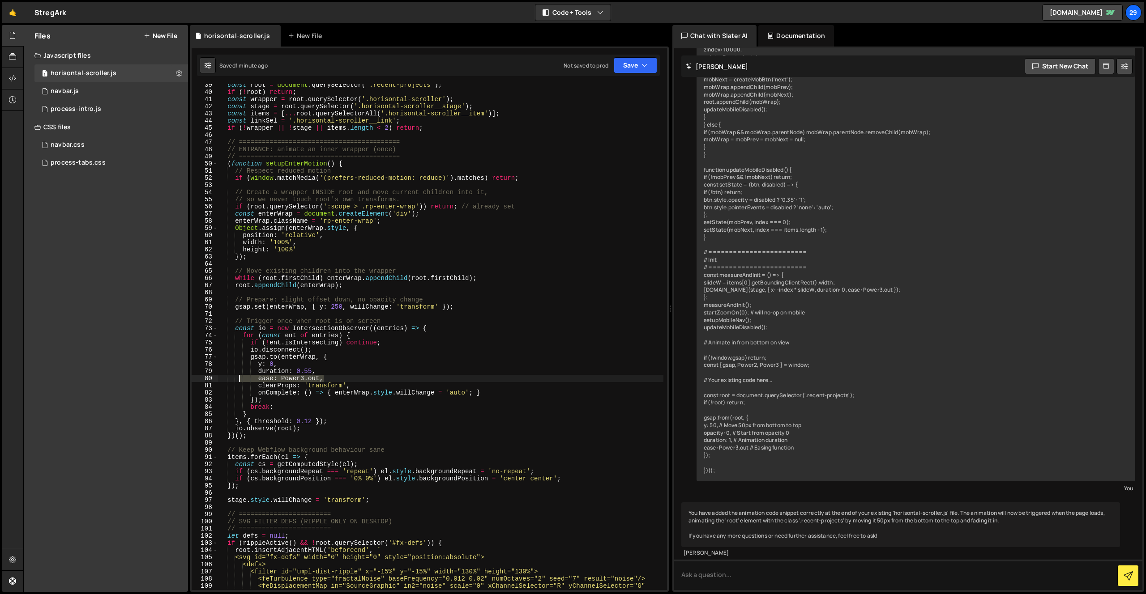
drag, startPoint x: 318, startPoint y: 378, endPoint x: 241, endPoint y: 377, distance: 77.4
click at [241, 377] on div "const root = document . querySelector ( '.recent-projects' ) ; if ( ! root ) re…" at bounding box center [440, 345] width 445 height 528
click at [281, 377] on div "const root = document . querySelector ( '.recent-projects' ) ; if ( ! root ) re…" at bounding box center [440, 337] width 445 height 506
drag, startPoint x: 281, startPoint y: 378, endPoint x: 319, endPoint y: 380, distance: 37.7
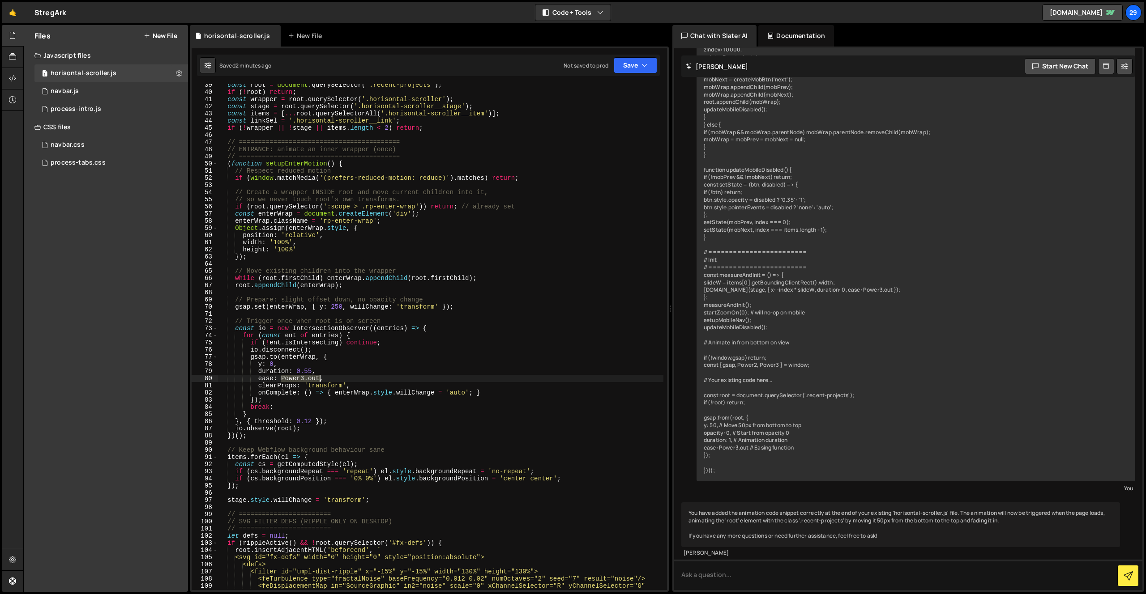
click at [319, 380] on div "const root = document . querySelector ( '.recent-projects' ) ; if ( ! root ) re…" at bounding box center [440, 345] width 445 height 528
paste textarea ""sine.in""
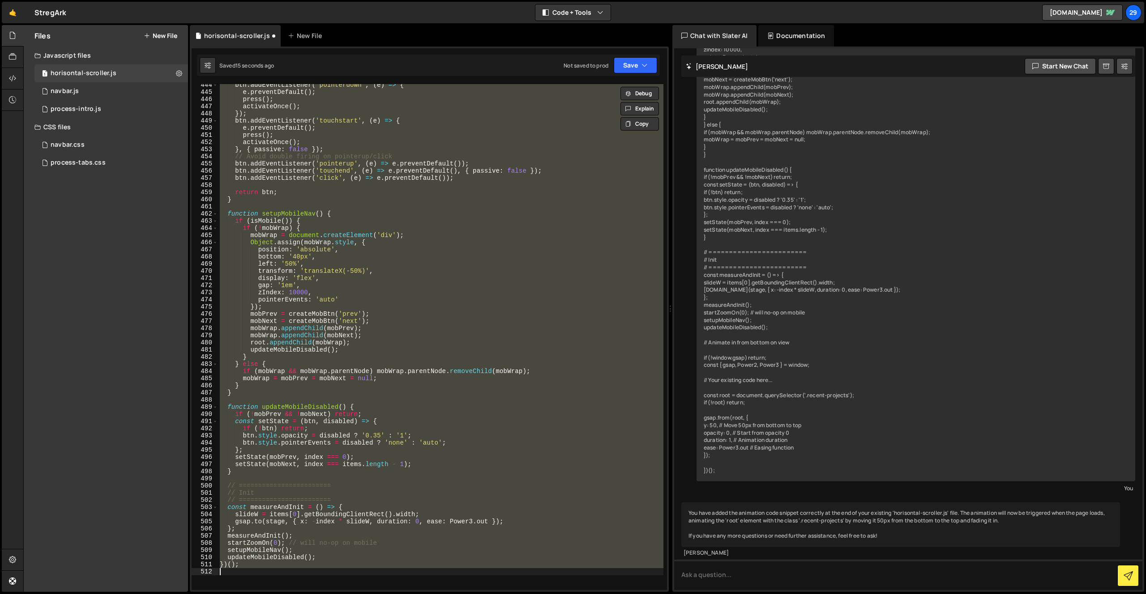
type textarea "ease: Power3.out,"
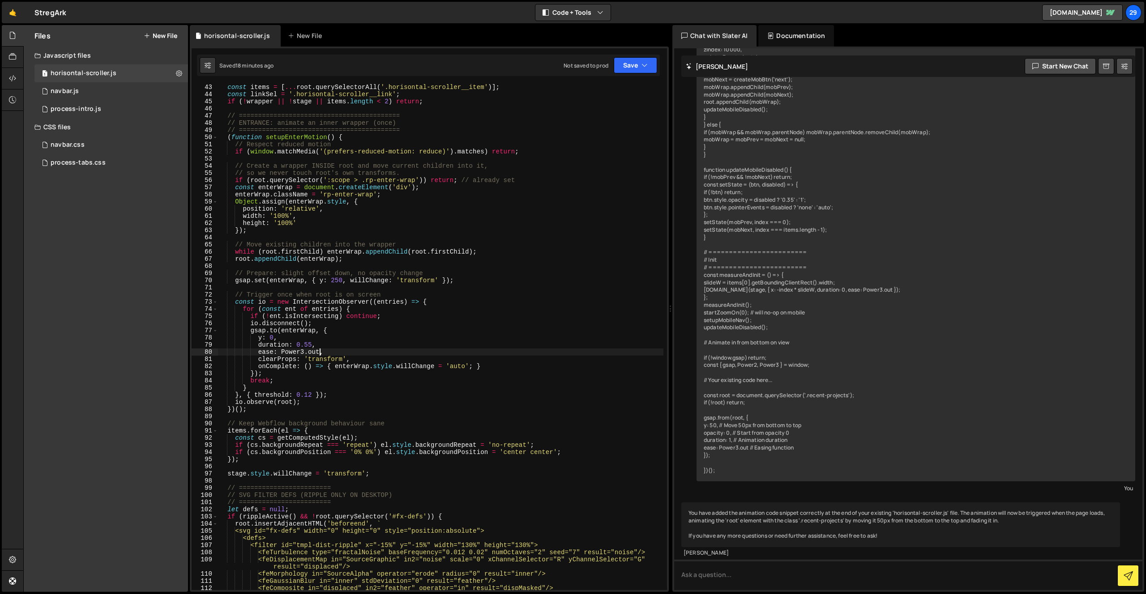
scroll to position [7225, 0]
